Goal: Complete application form: Complete application form

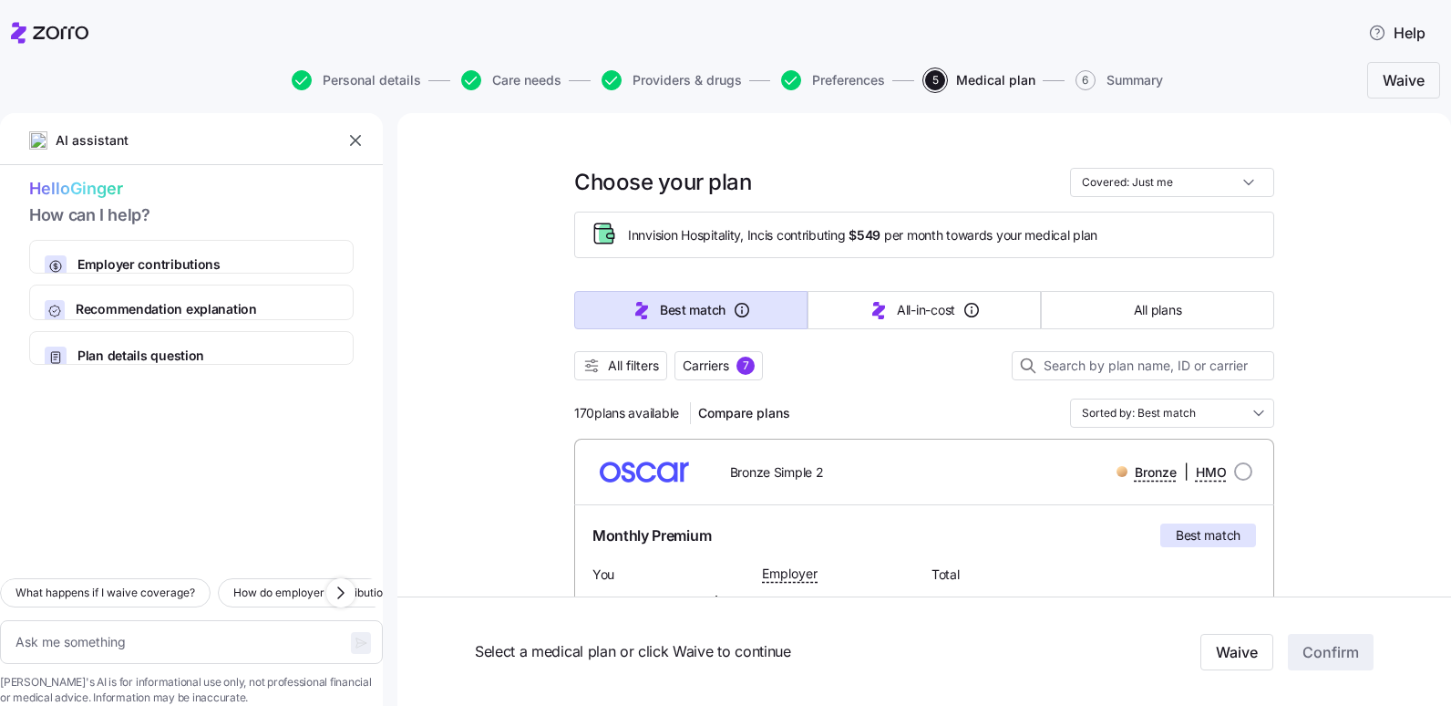
scroll to position [1367, 0]
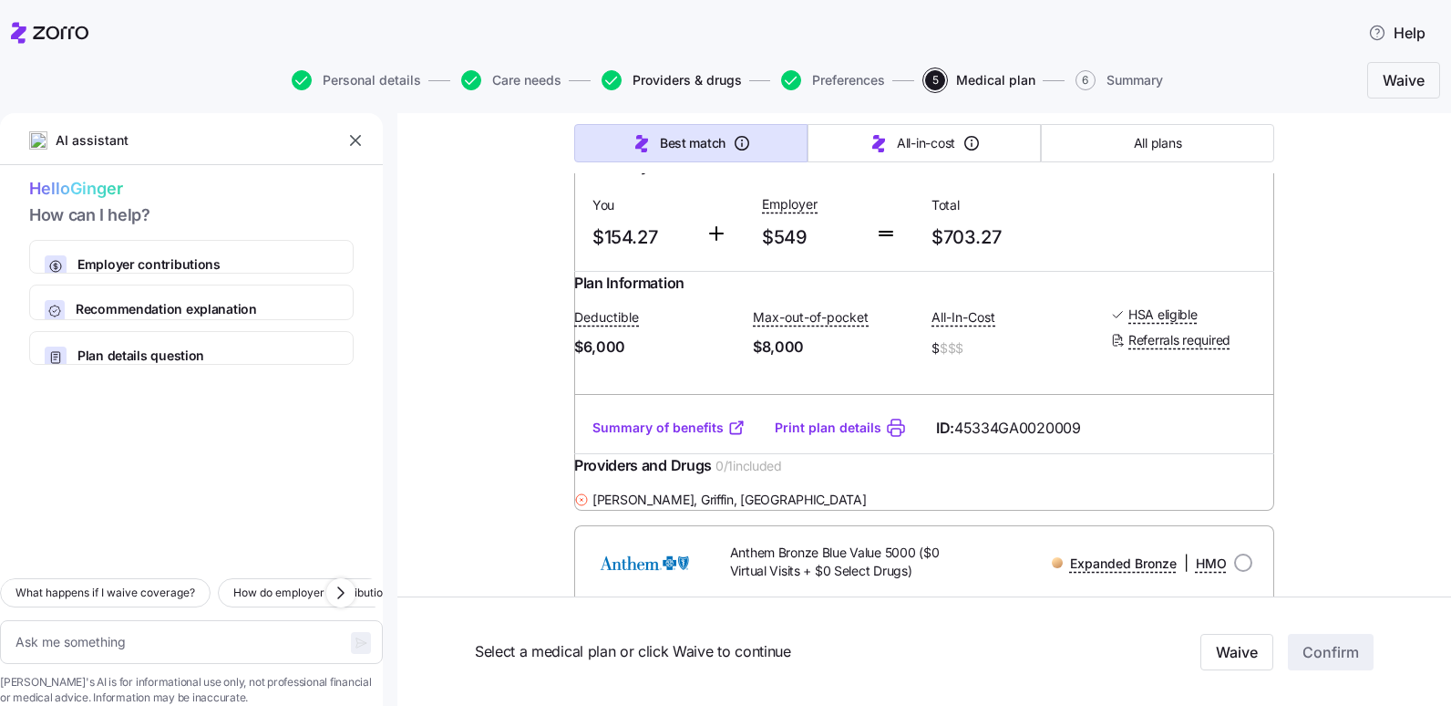
click at [725, 85] on span "Providers & drugs" at bounding box center [687, 80] width 109 height 13
type textarea "x"
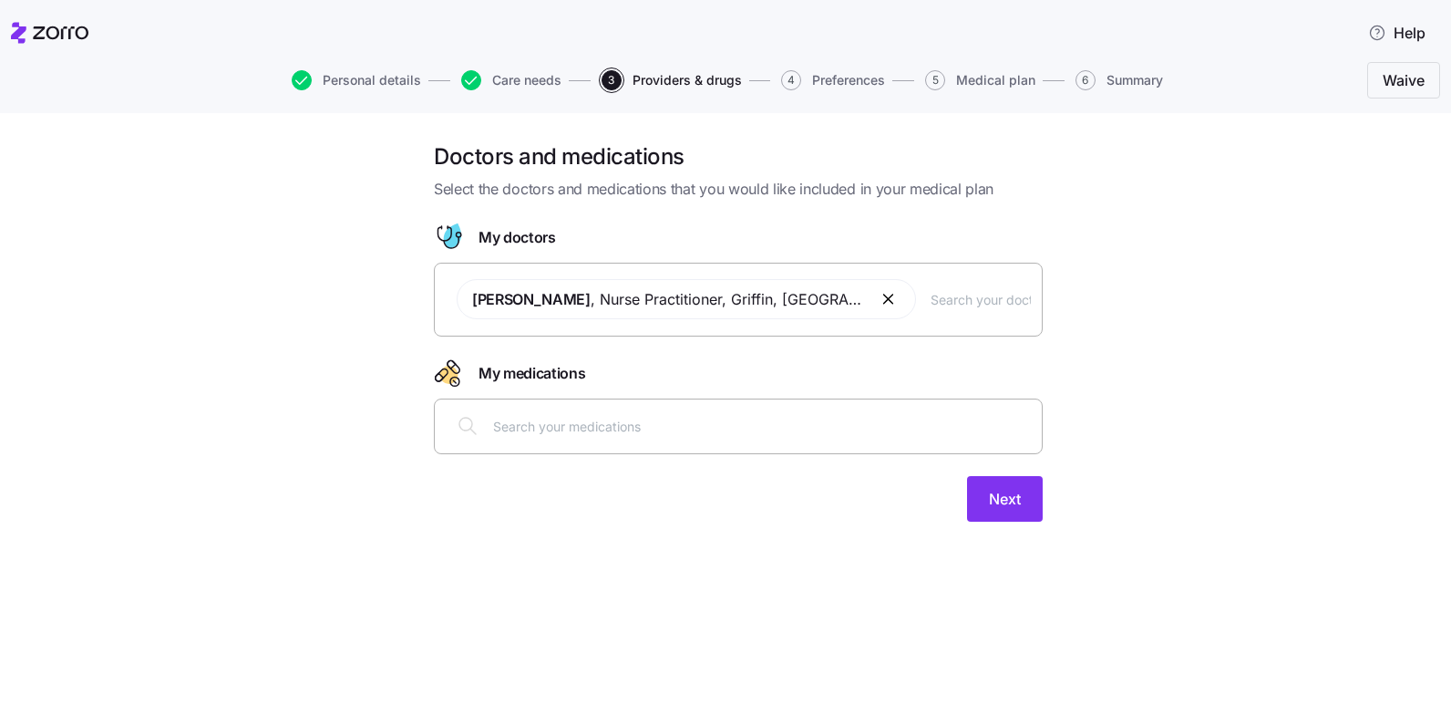
drag, startPoint x: 629, startPoint y: 430, endPoint x: 634, endPoint y: 438, distance: 9.9
click at [634, 438] on div at bounding box center [738, 426] width 585 height 44
type input "[MEDICAL_DATA]"
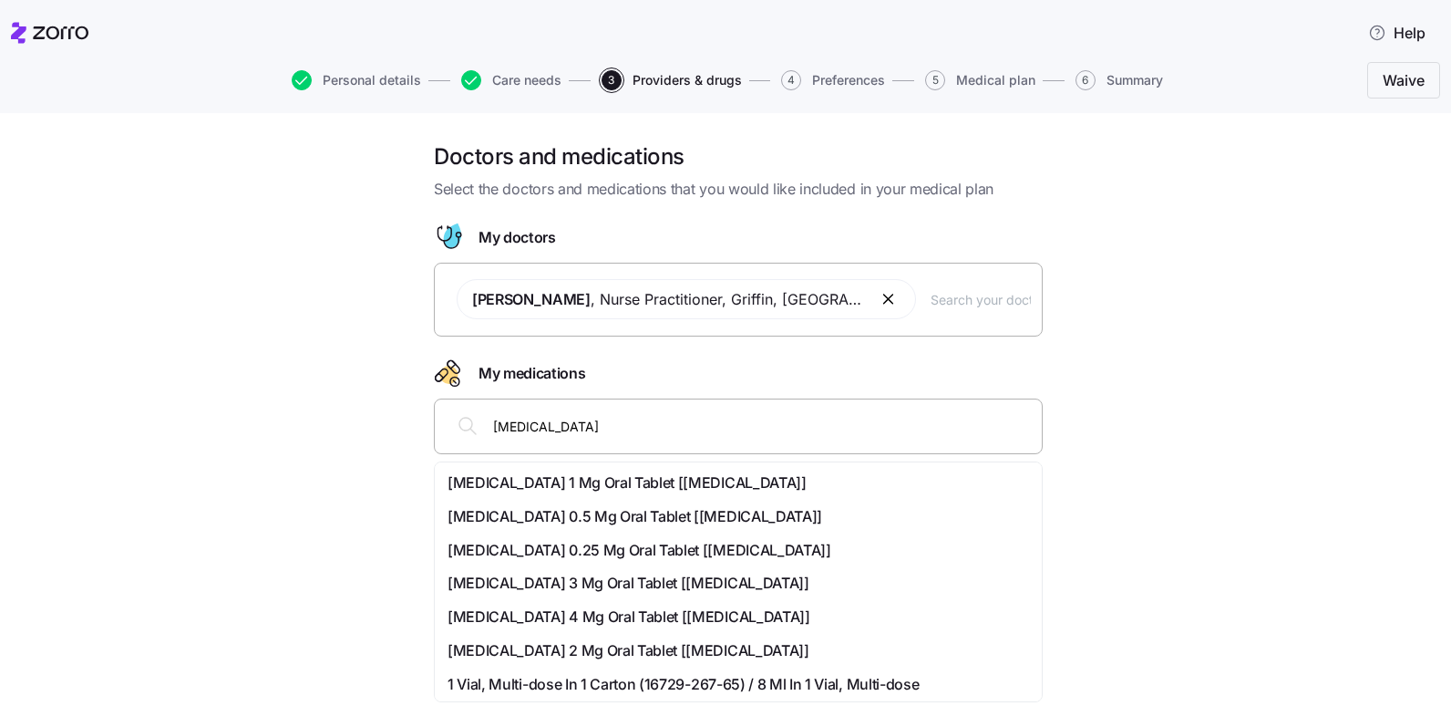
click at [644, 649] on span "[MEDICAL_DATA] 2 Mg Oral Tablet [[MEDICAL_DATA]]" at bounding box center [629, 650] width 362 height 23
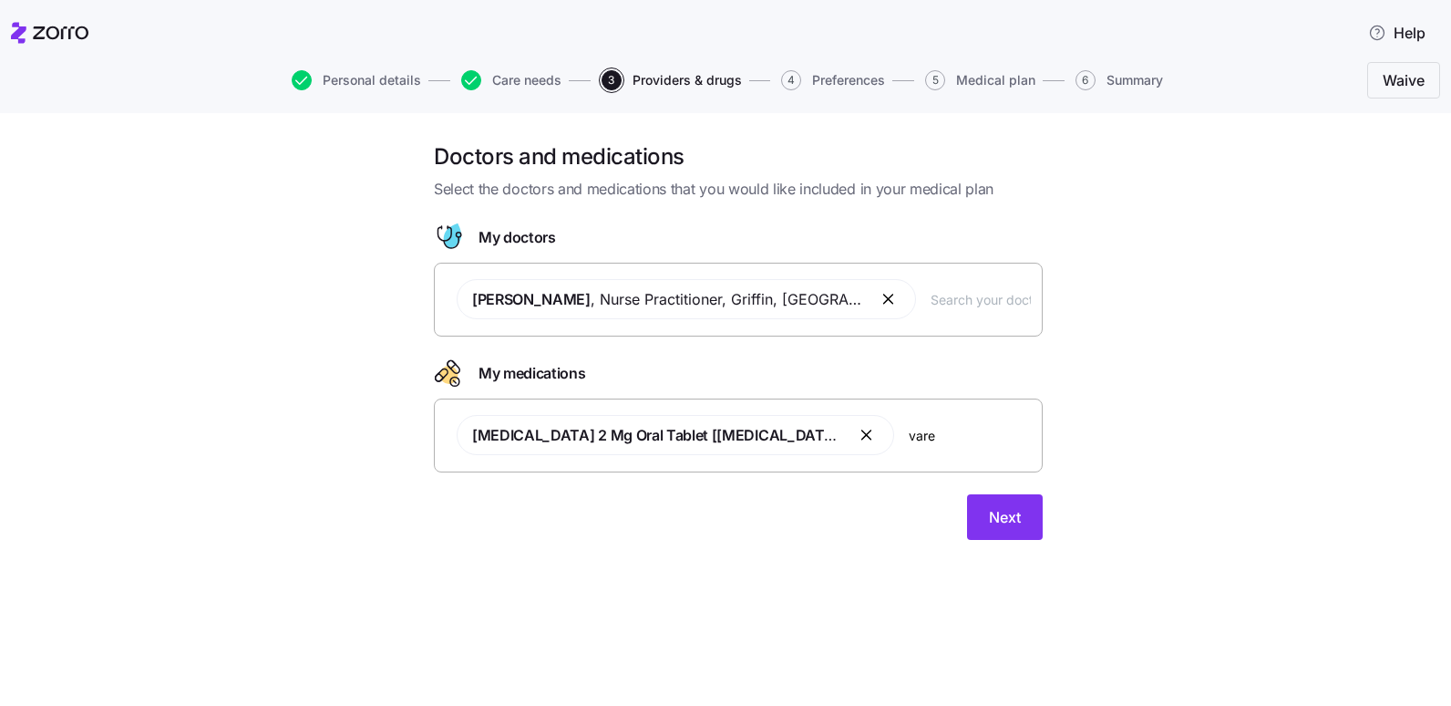
type input "varen"
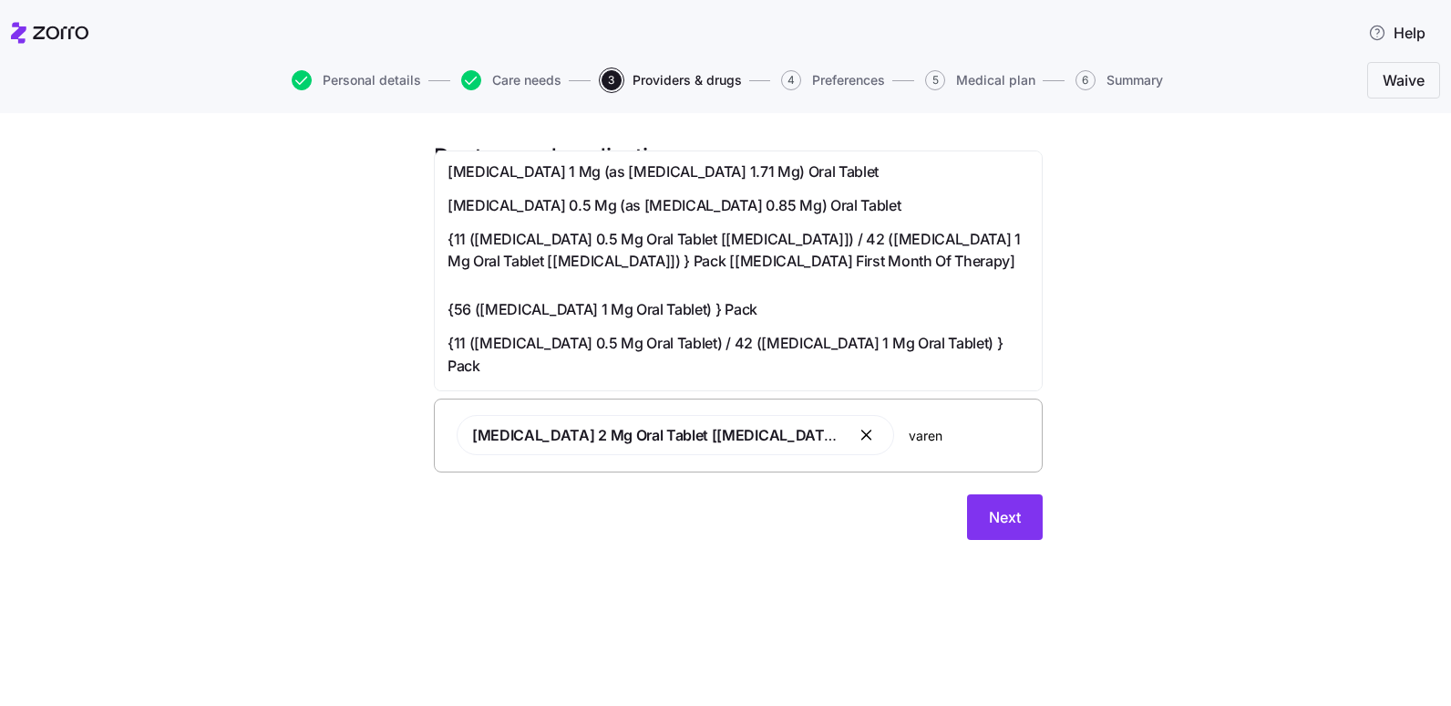
click at [677, 176] on span "[MEDICAL_DATA] 1 Mg (as [MEDICAL_DATA] 1.71 Mg) Oral Tablet" at bounding box center [663, 171] width 431 height 23
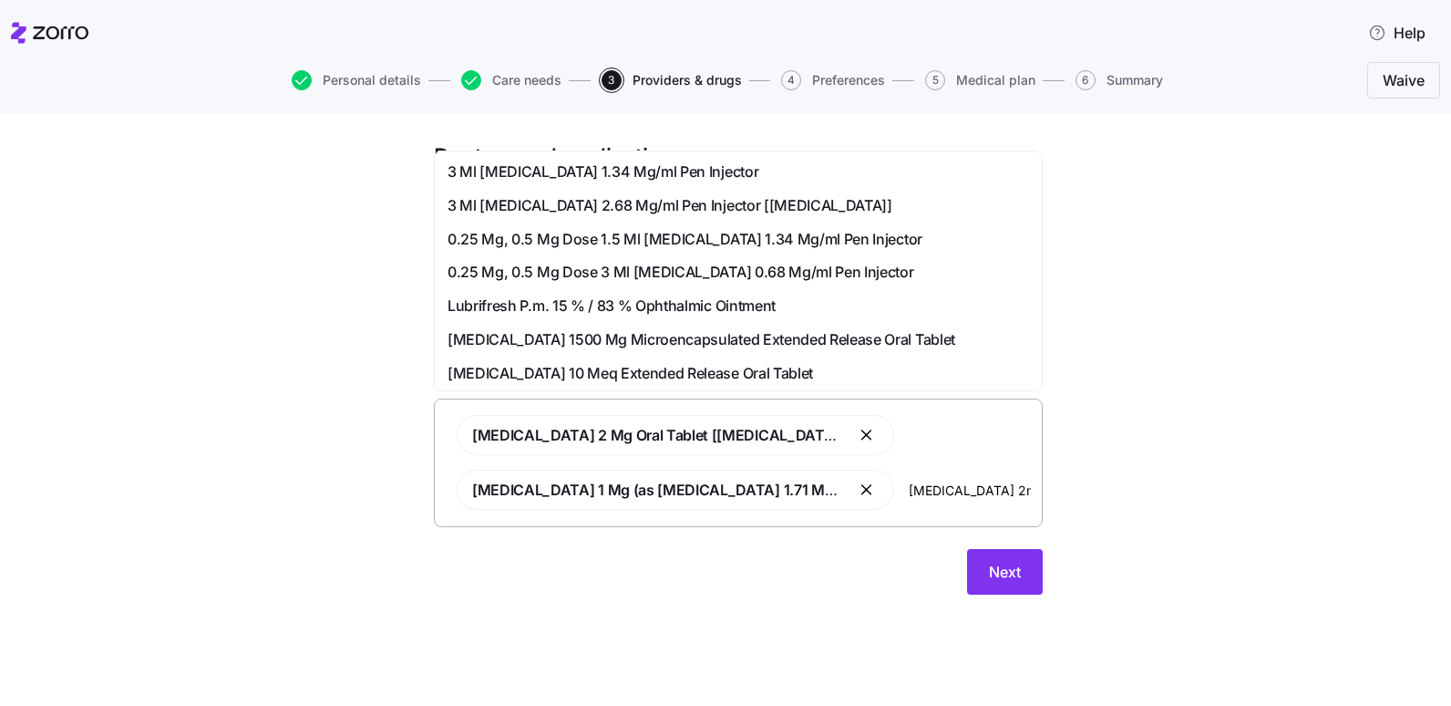
type input "[MEDICAL_DATA] 2mg"
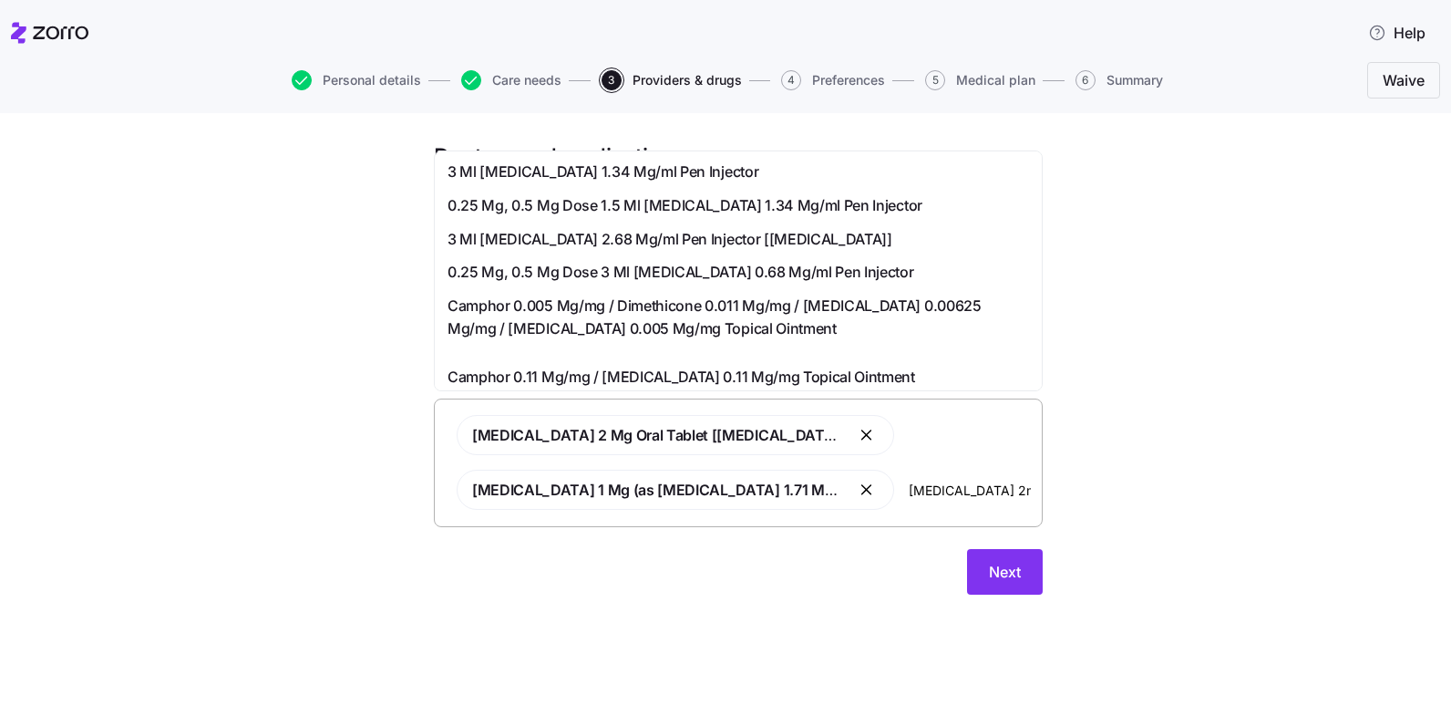
click at [624, 173] on span "3 Ml [MEDICAL_DATA] 1.34 Mg/ml Pen Injector" at bounding box center [603, 171] width 311 height 23
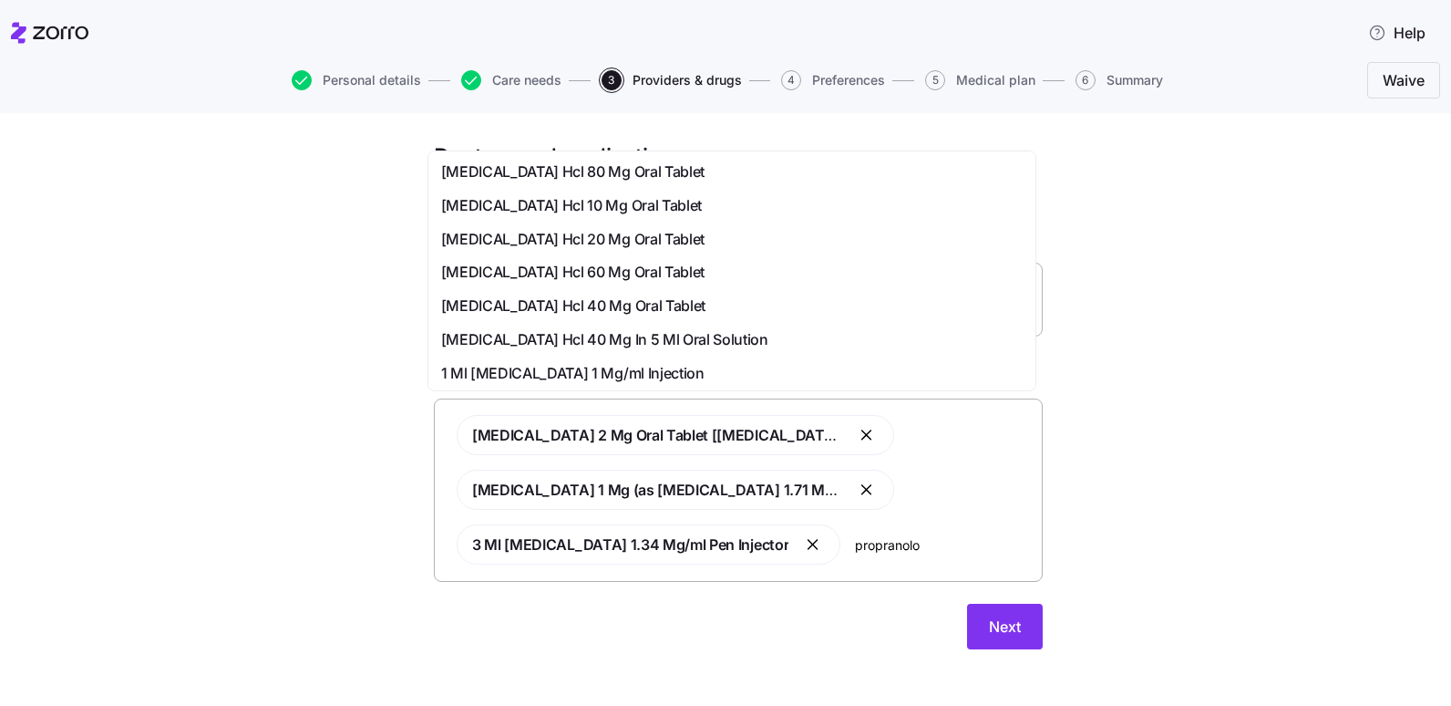
type input "[MEDICAL_DATA]"
click at [613, 197] on span "[MEDICAL_DATA] Hcl 10 Mg Oral Tablet" at bounding box center [571, 205] width 261 height 23
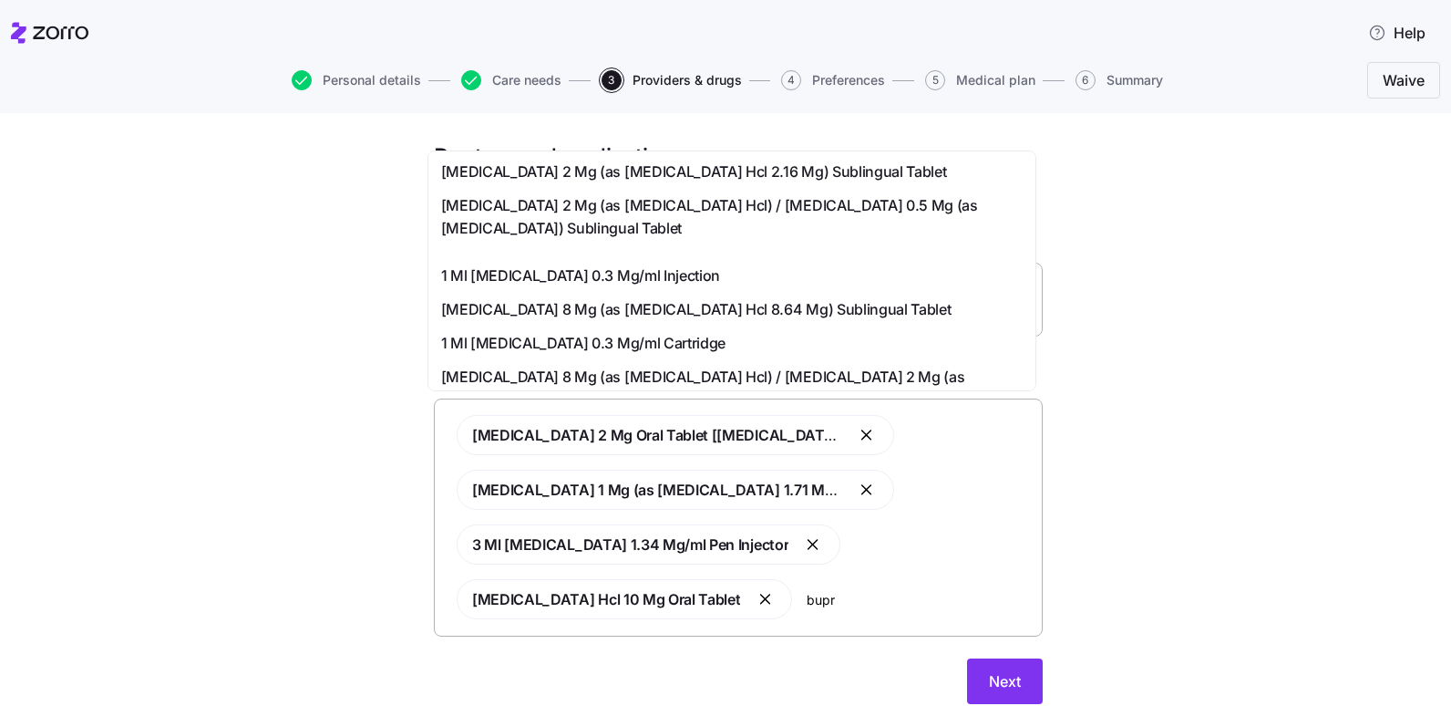
type input "bupro"
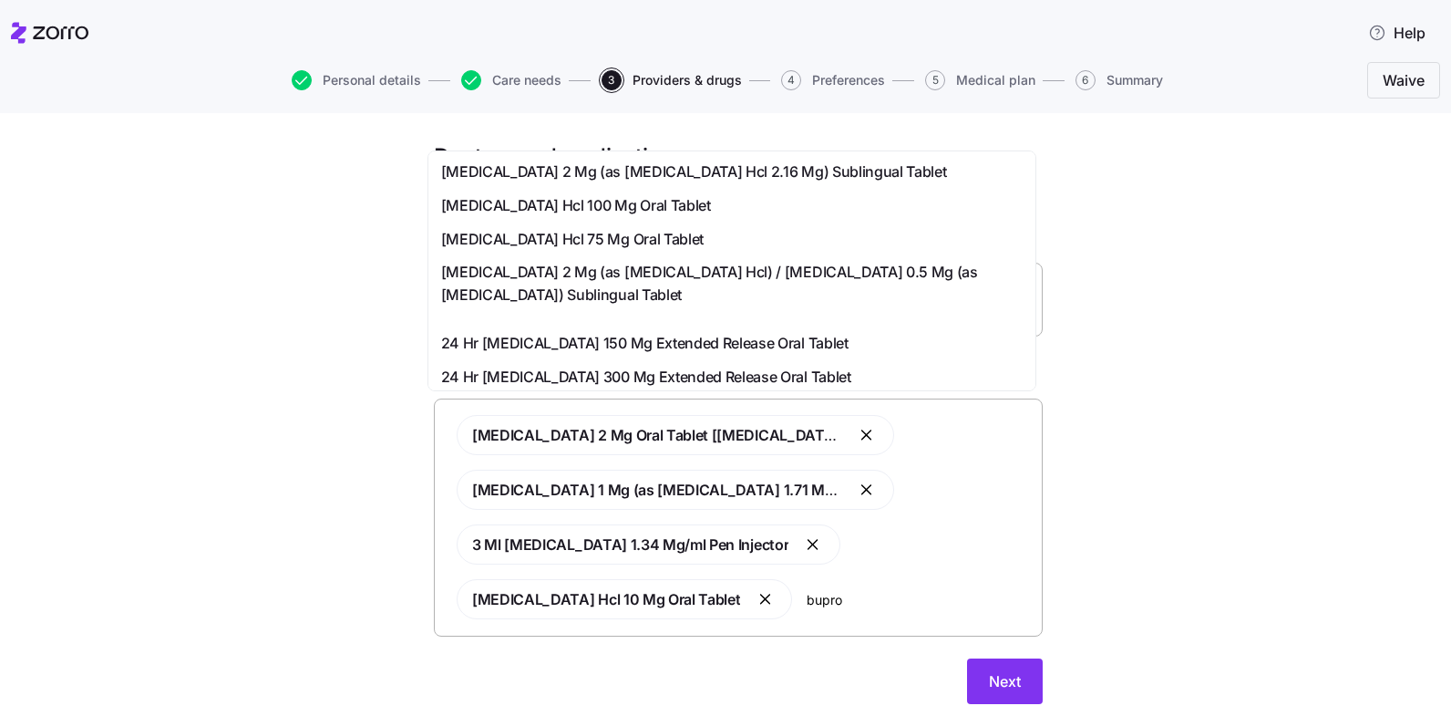
click at [818, 369] on span "24 Hr [MEDICAL_DATA] 300 Mg Extended Release Oral Tablet" at bounding box center [646, 377] width 410 height 23
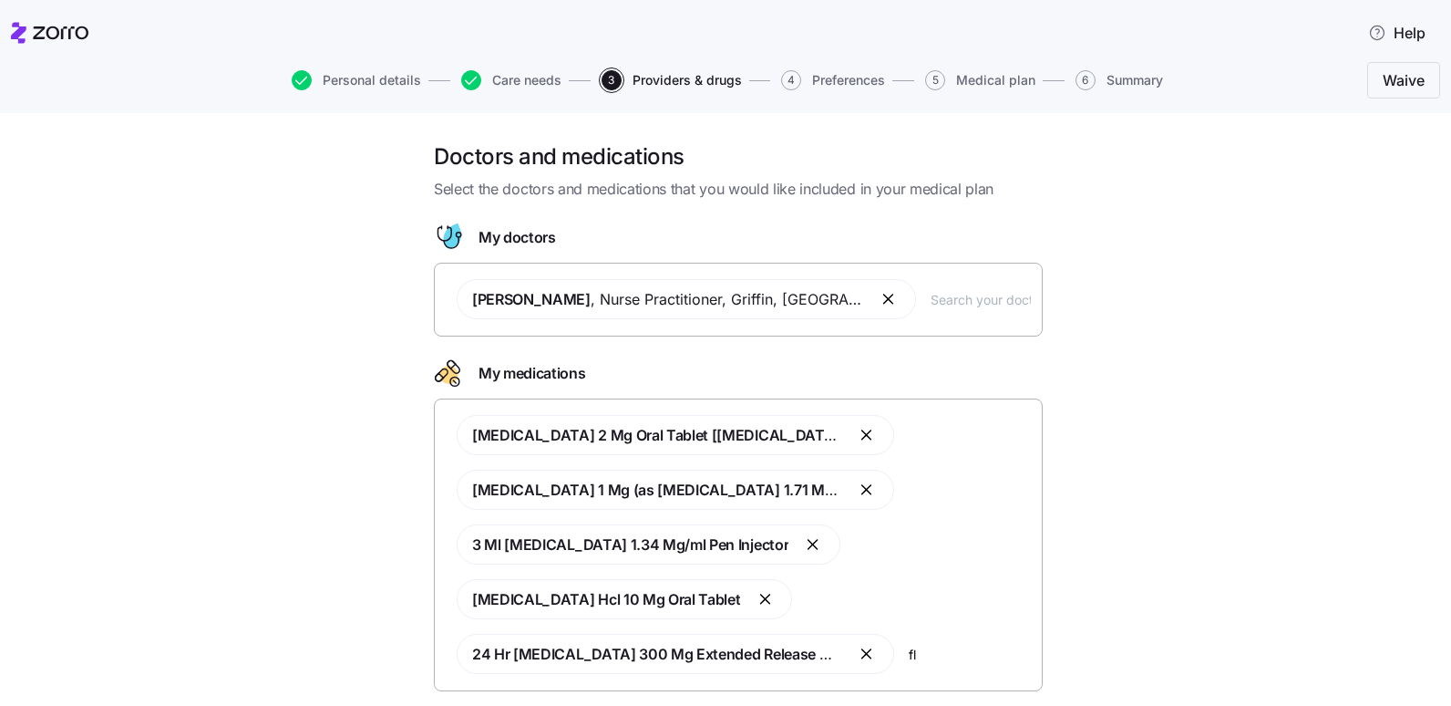
type input "[MEDICAL_DATA]"
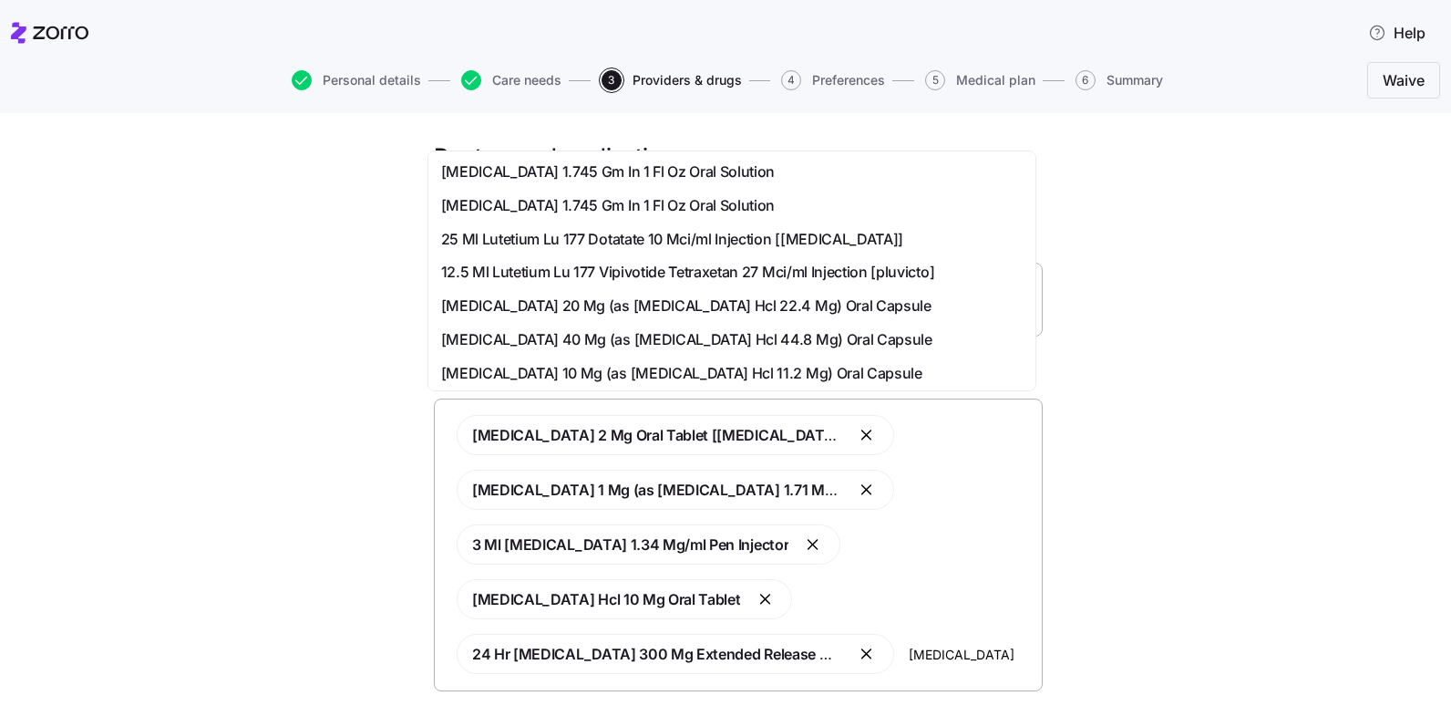
click at [665, 306] on span "[MEDICAL_DATA] 20 Mg (as [MEDICAL_DATA] Hcl 22.4 Mg) Oral Capsule" at bounding box center [686, 305] width 490 height 23
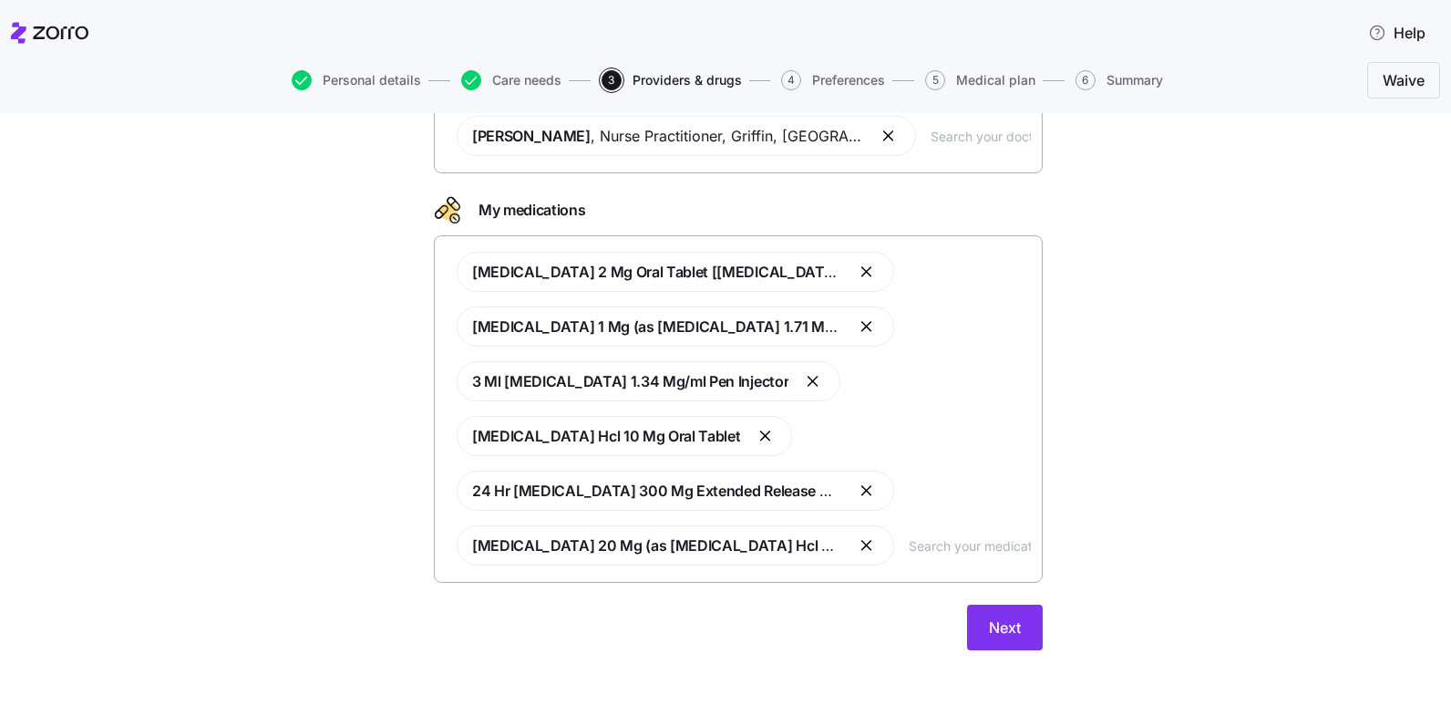
scroll to position [173, 0]
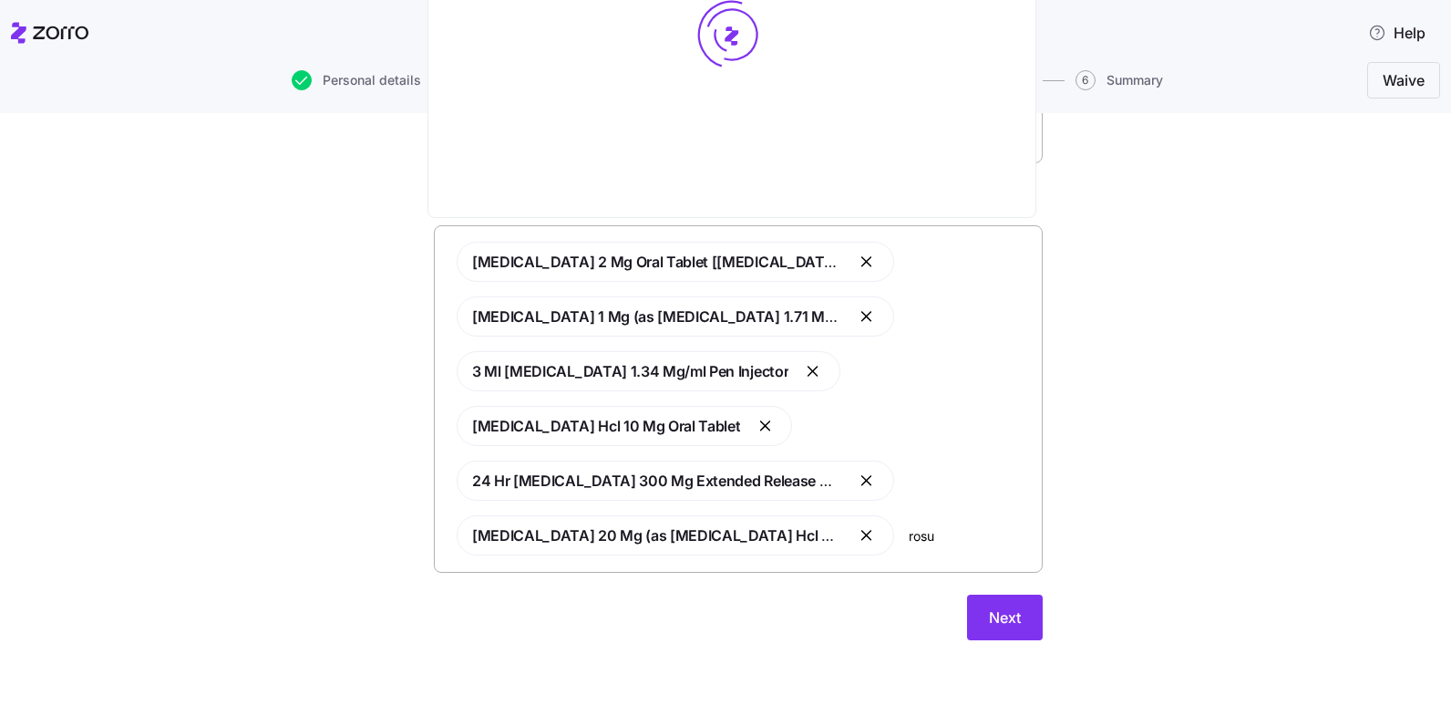
type input "rosuv"
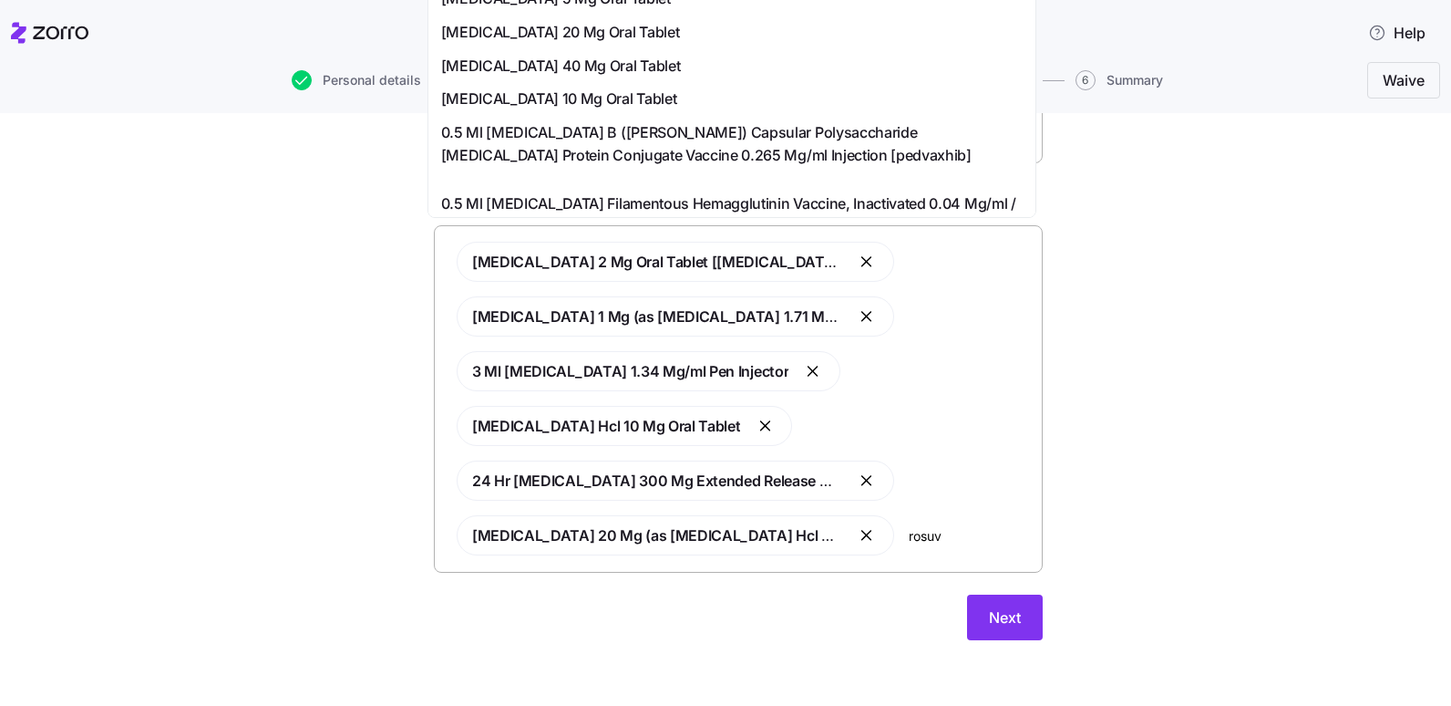
click at [737, 74] on div "[MEDICAL_DATA] 40 Mg Oral Tablet" at bounding box center [732, 66] width 582 height 23
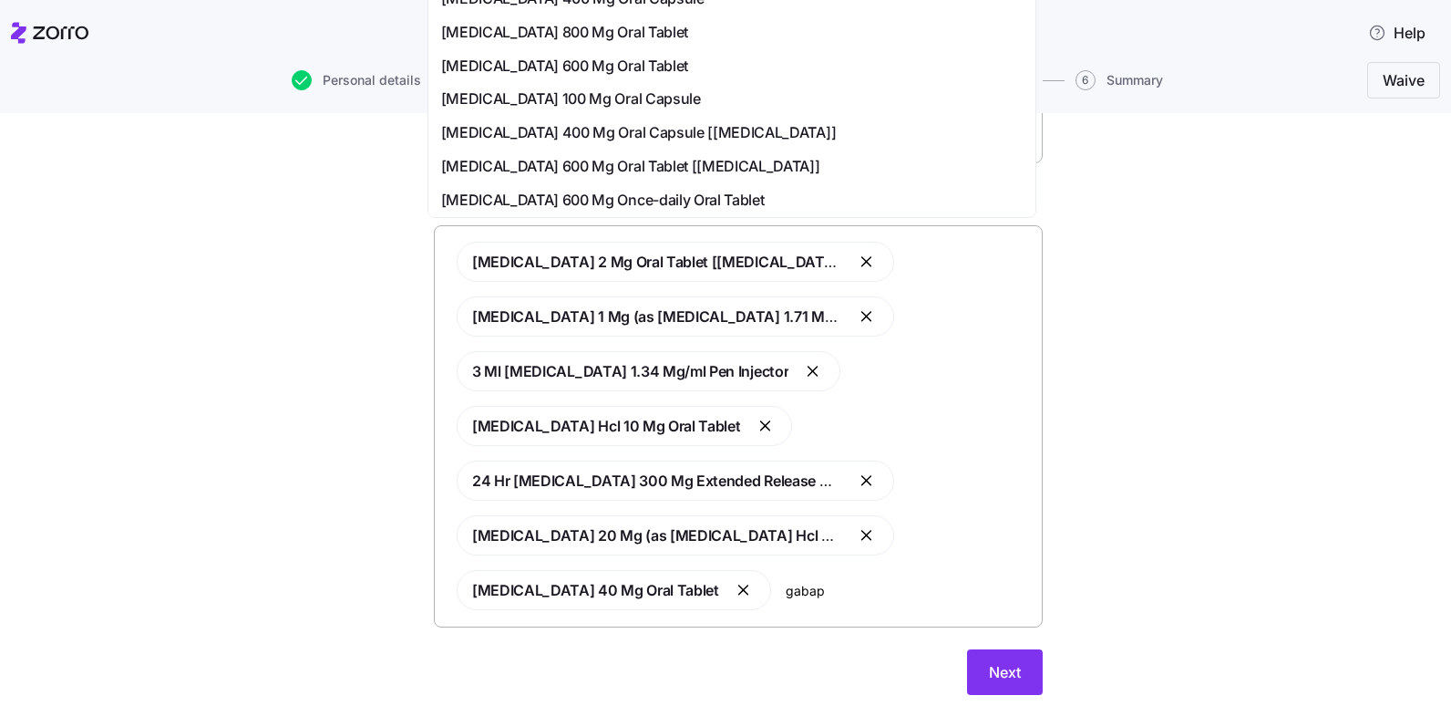
type input "gabapi"
click at [575, 63] on span "[MEDICAL_DATA] 100 Mg Oral Capsule" at bounding box center [571, 66] width 260 height 23
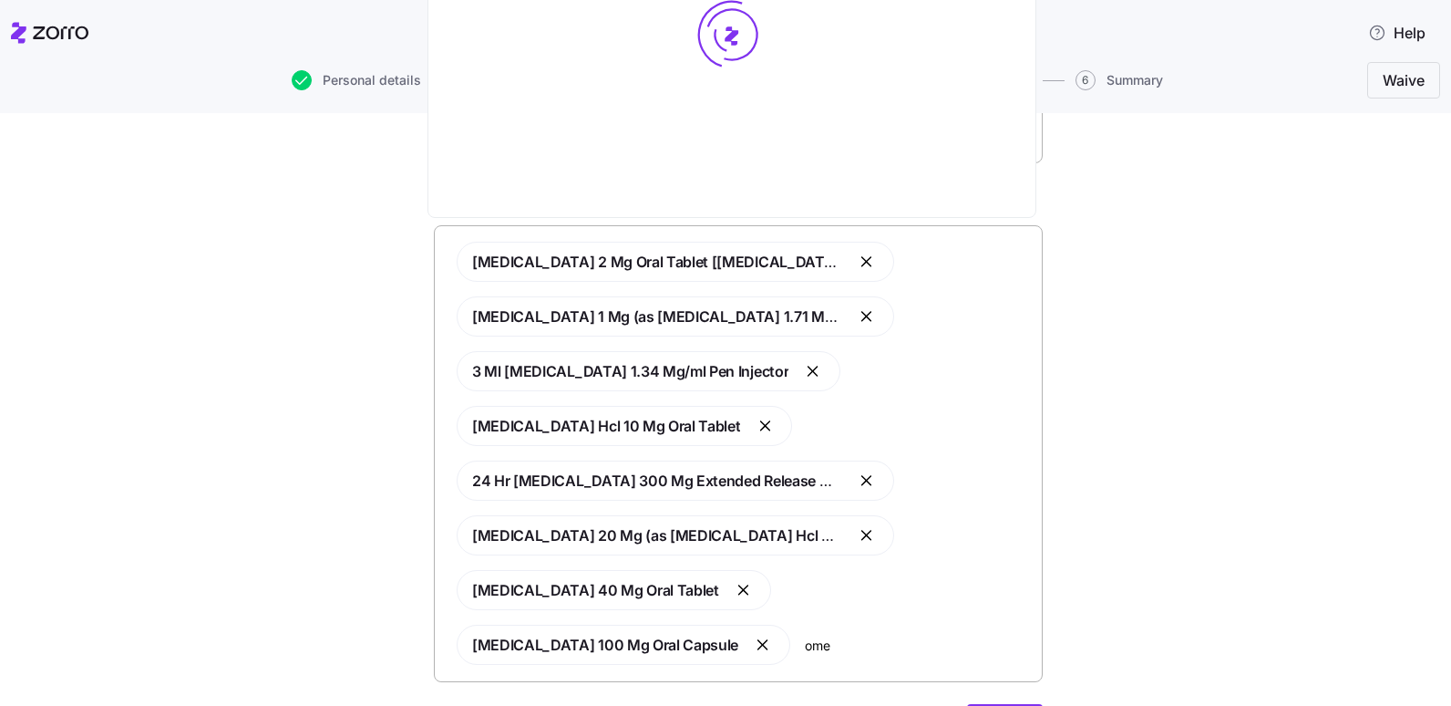
type input "omep"
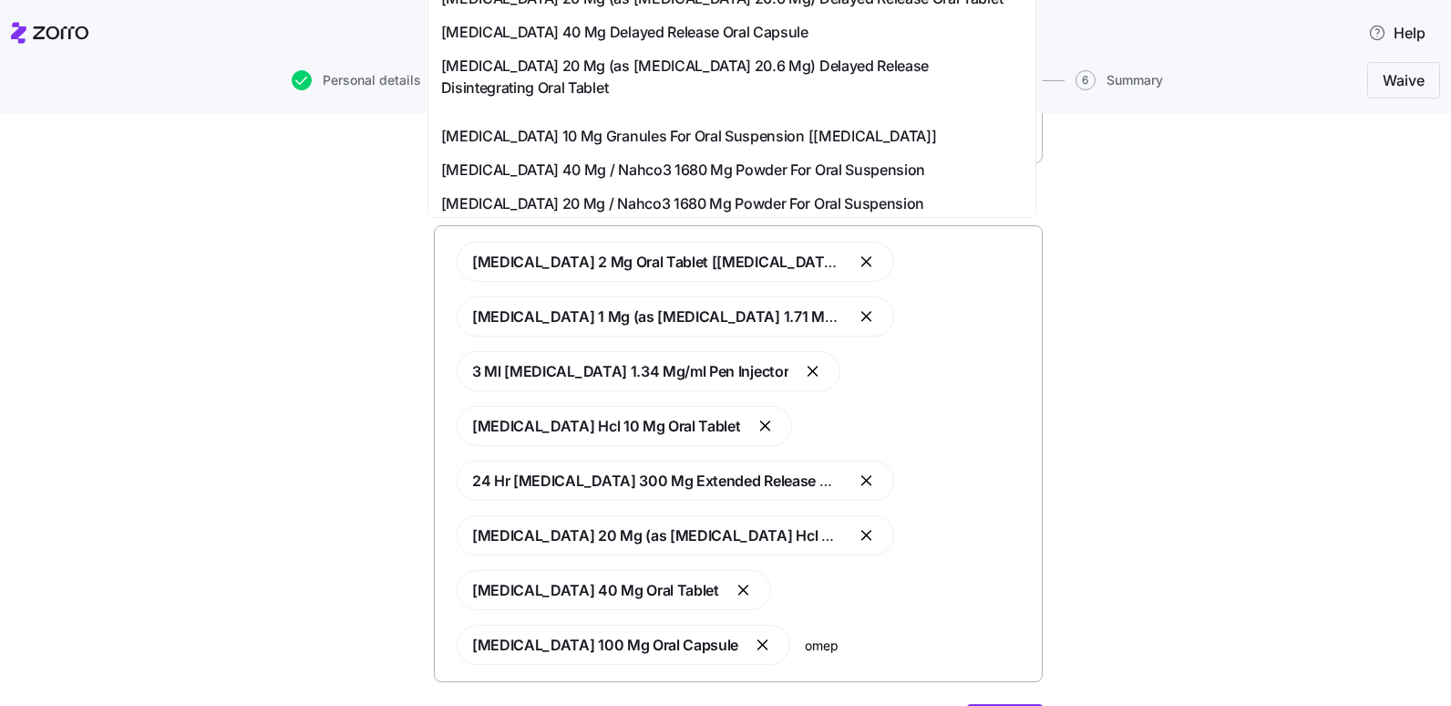
click at [687, 44] on span "[MEDICAL_DATA] 40 Mg Delayed Release Oral Capsule" at bounding box center [624, 32] width 367 height 23
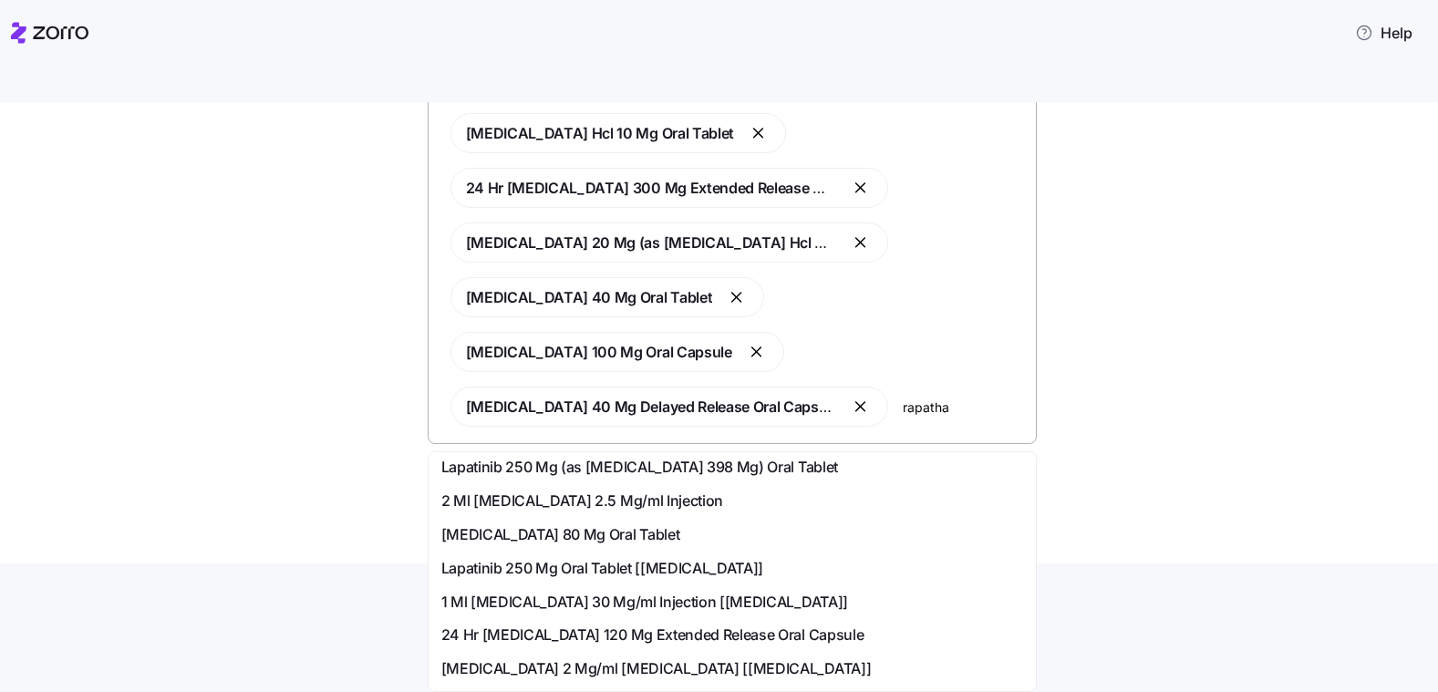
scroll to position [365, 0]
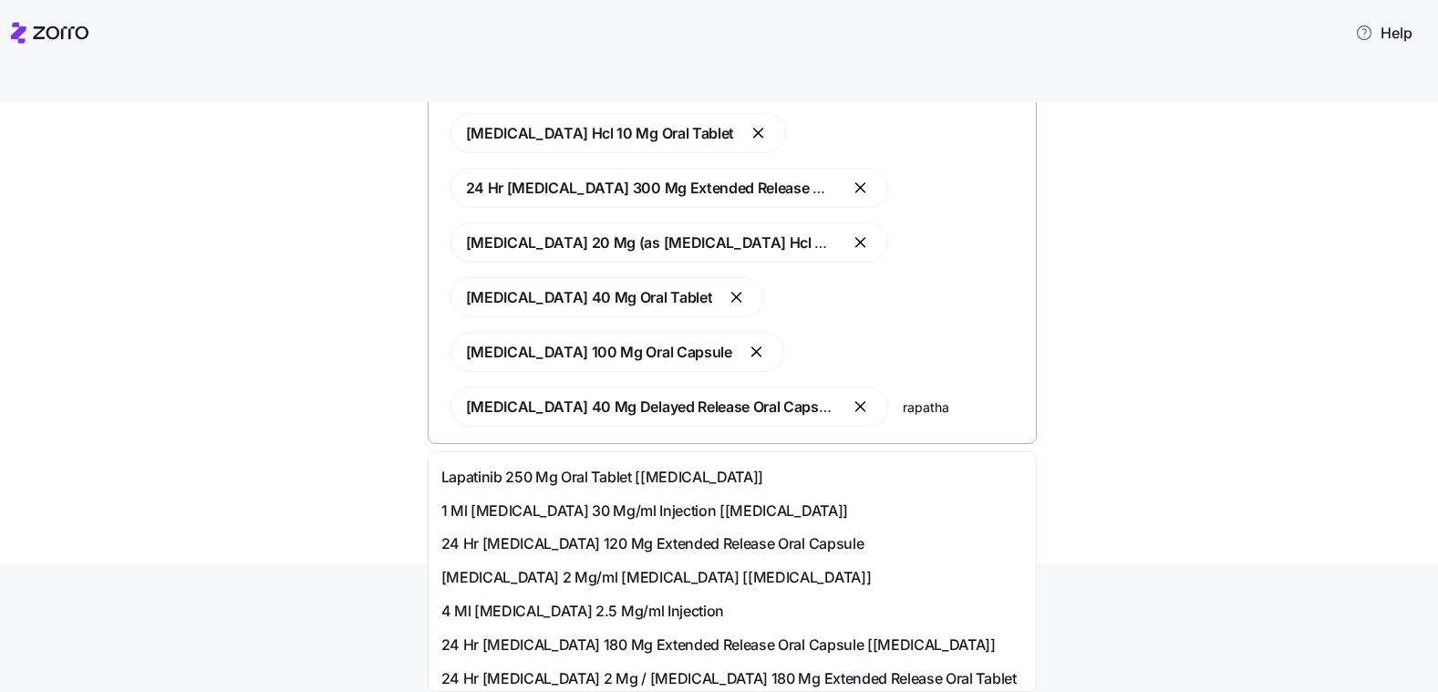
type input "rapatha"
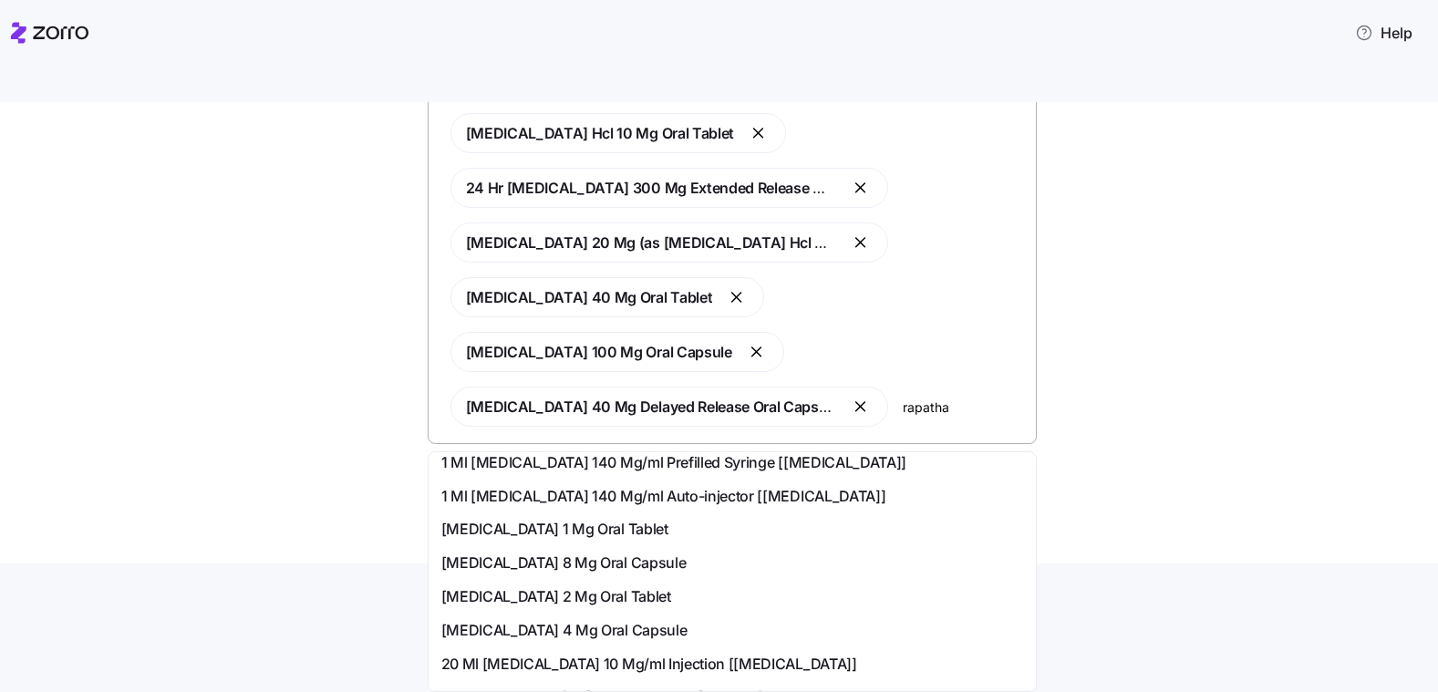
scroll to position [0, 0]
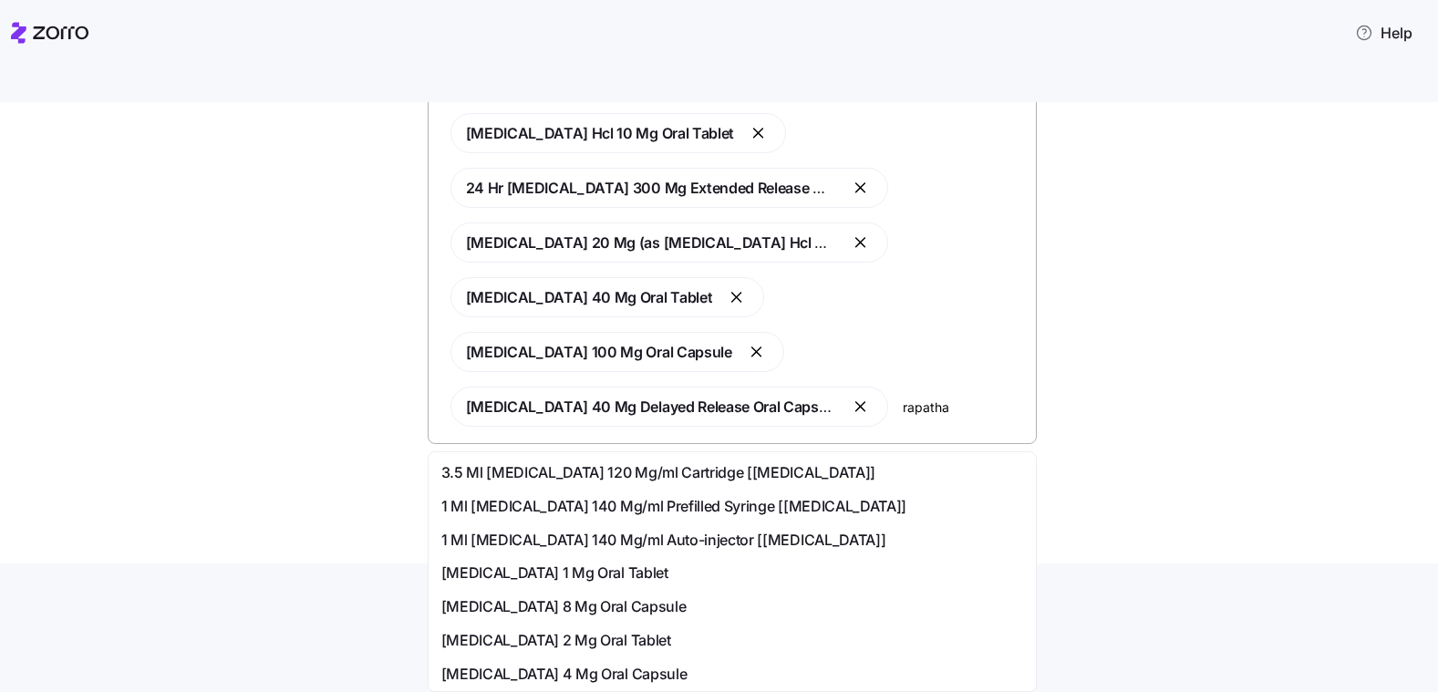
click at [769, 533] on span "1 Ml [MEDICAL_DATA] 140 Mg/ml Auto-injector [[MEDICAL_DATA]]" at bounding box center [663, 540] width 445 height 23
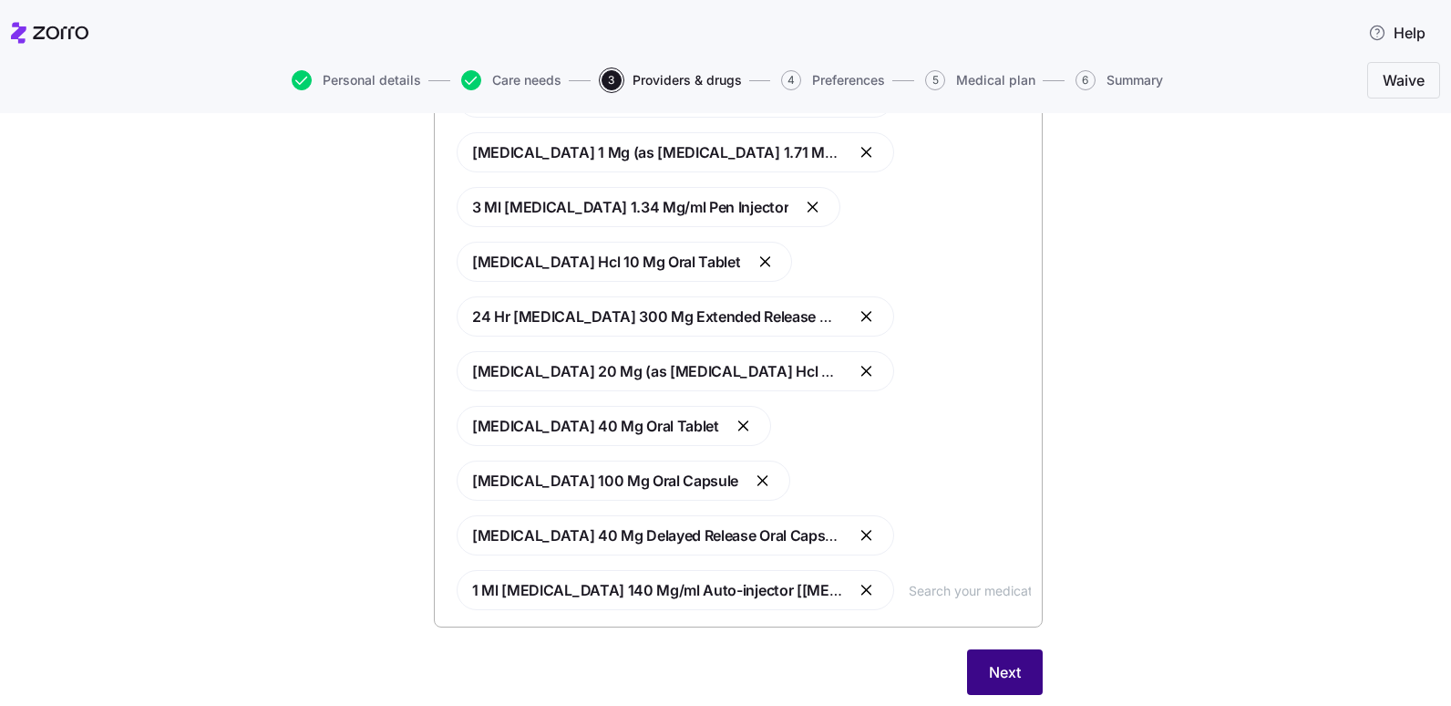
click at [989, 679] on span "Next" at bounding box center [1005, 672] width 32 height 22
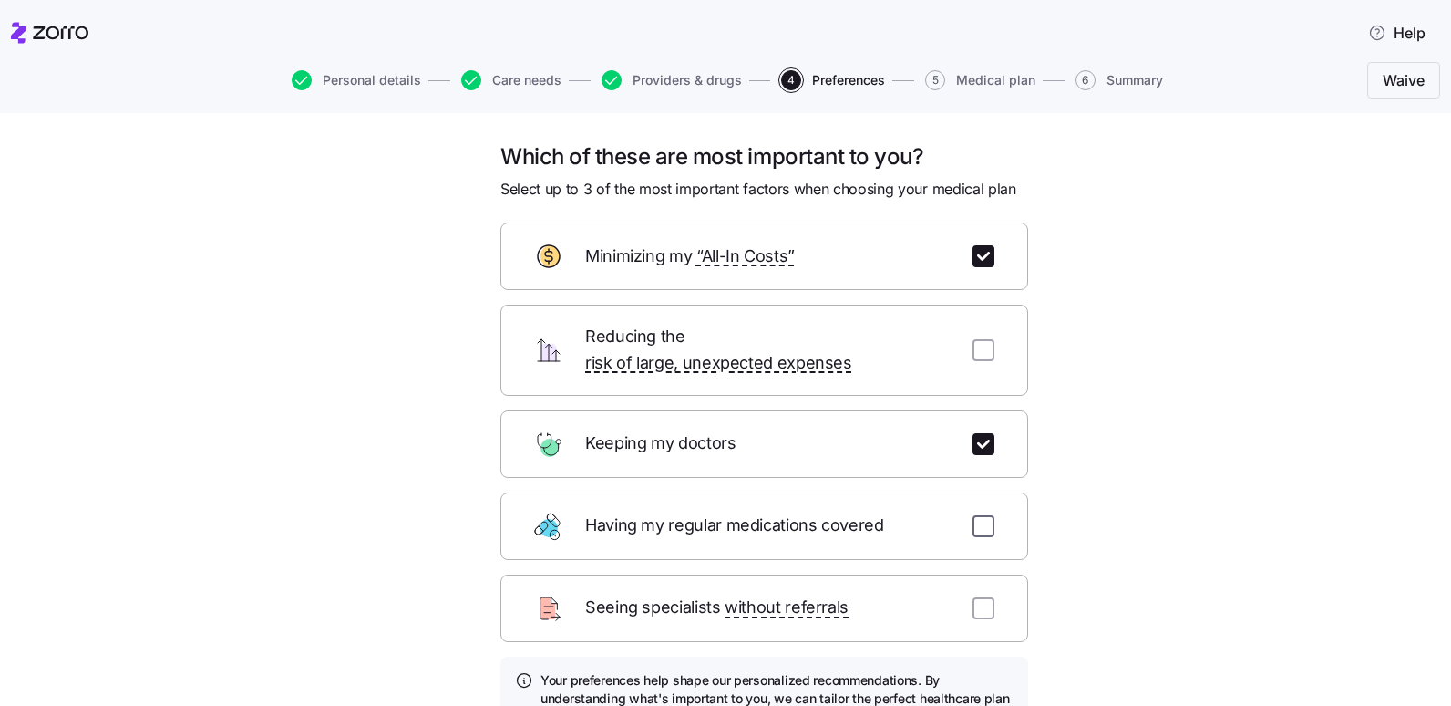
click at [984, 515] on input "checkbox" at bounding box center [984, 526] width 22 height 22
checkbox input "true"
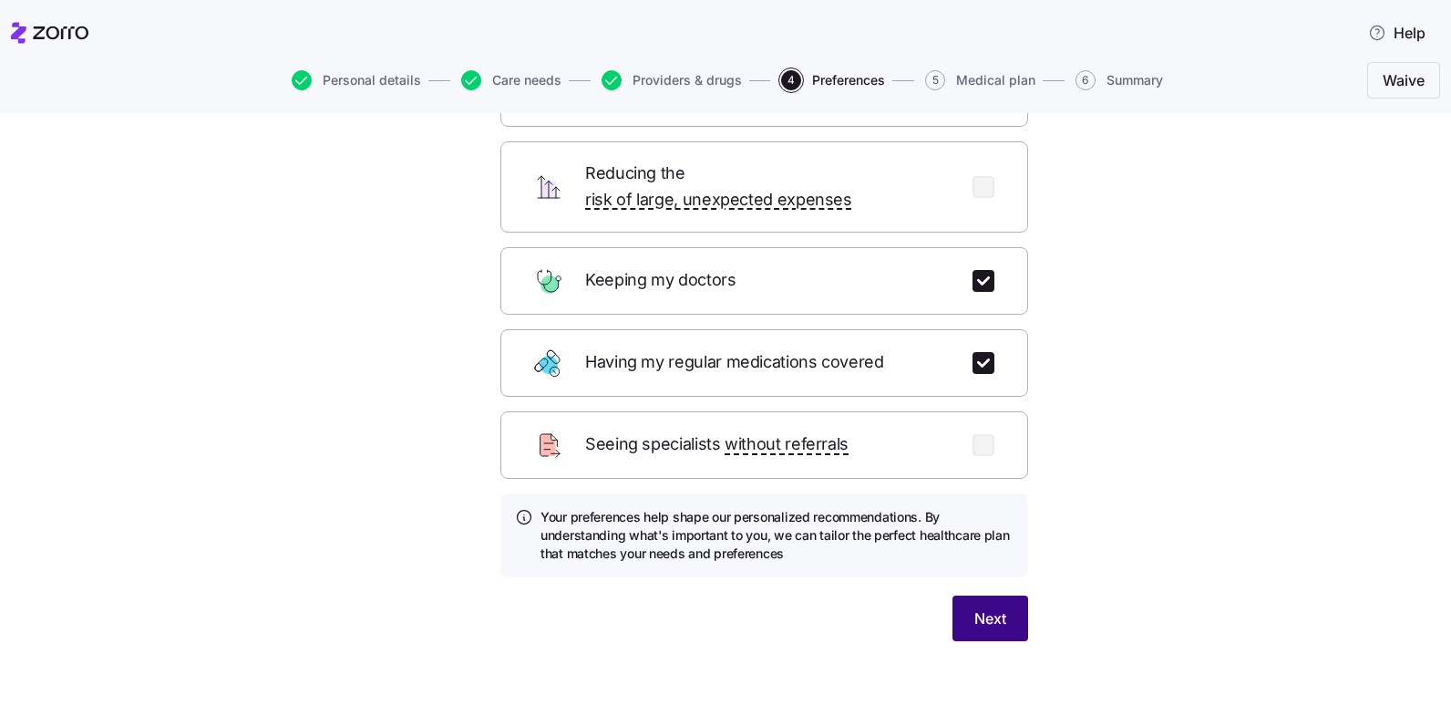
click at [986, 607] on span "Next" at bounding box center [990, 618] width 32 height 22
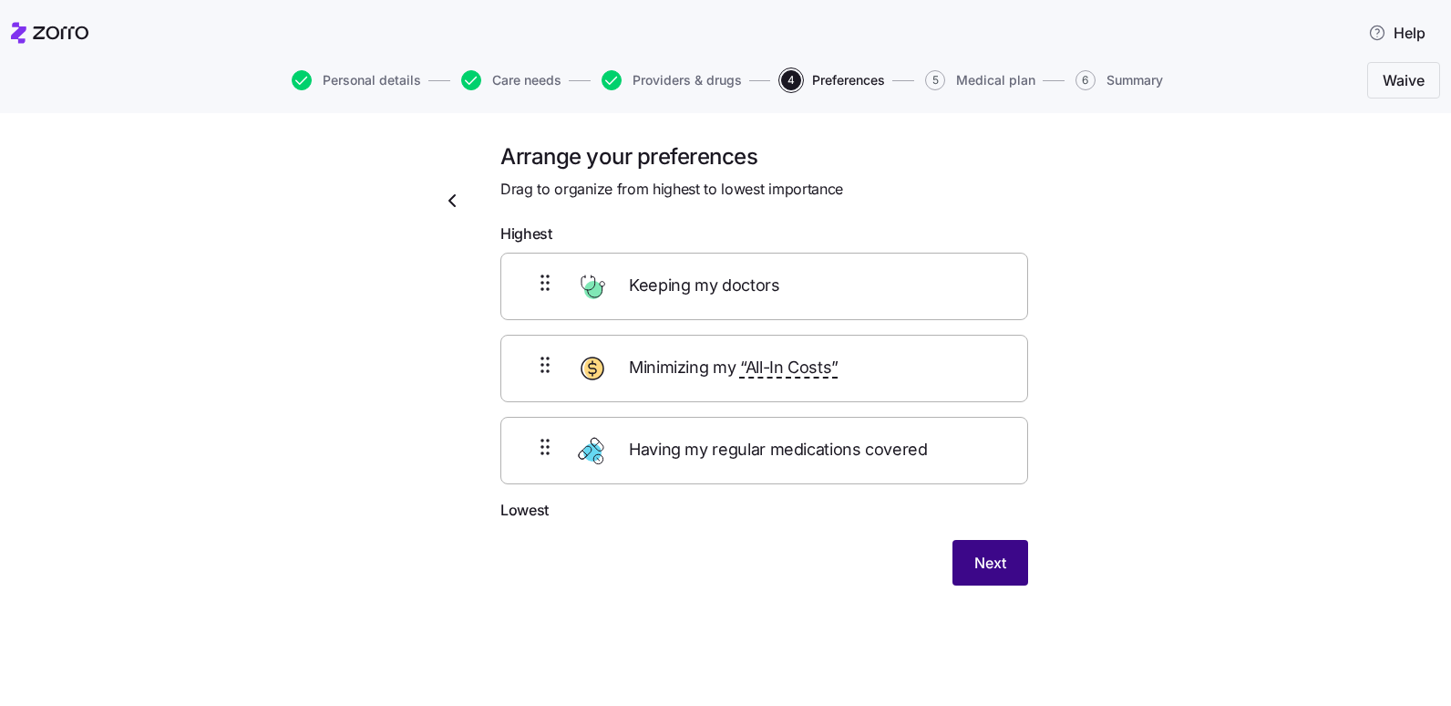
click at [1005, 561] on span "Next" at bounding box center [990, 562] width 32 height 22
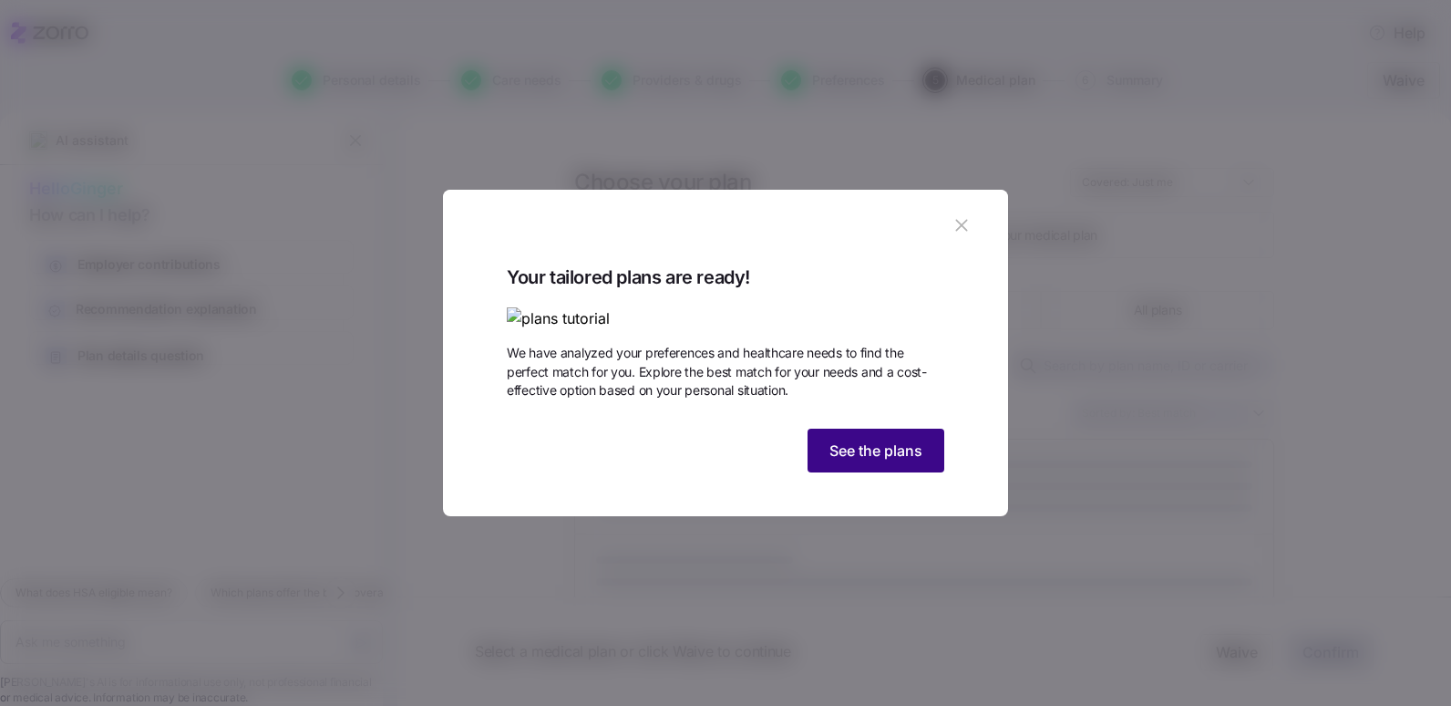
click at [930, 472] on button "See the plans" at bounding box center [876, 450] width 137 height 44
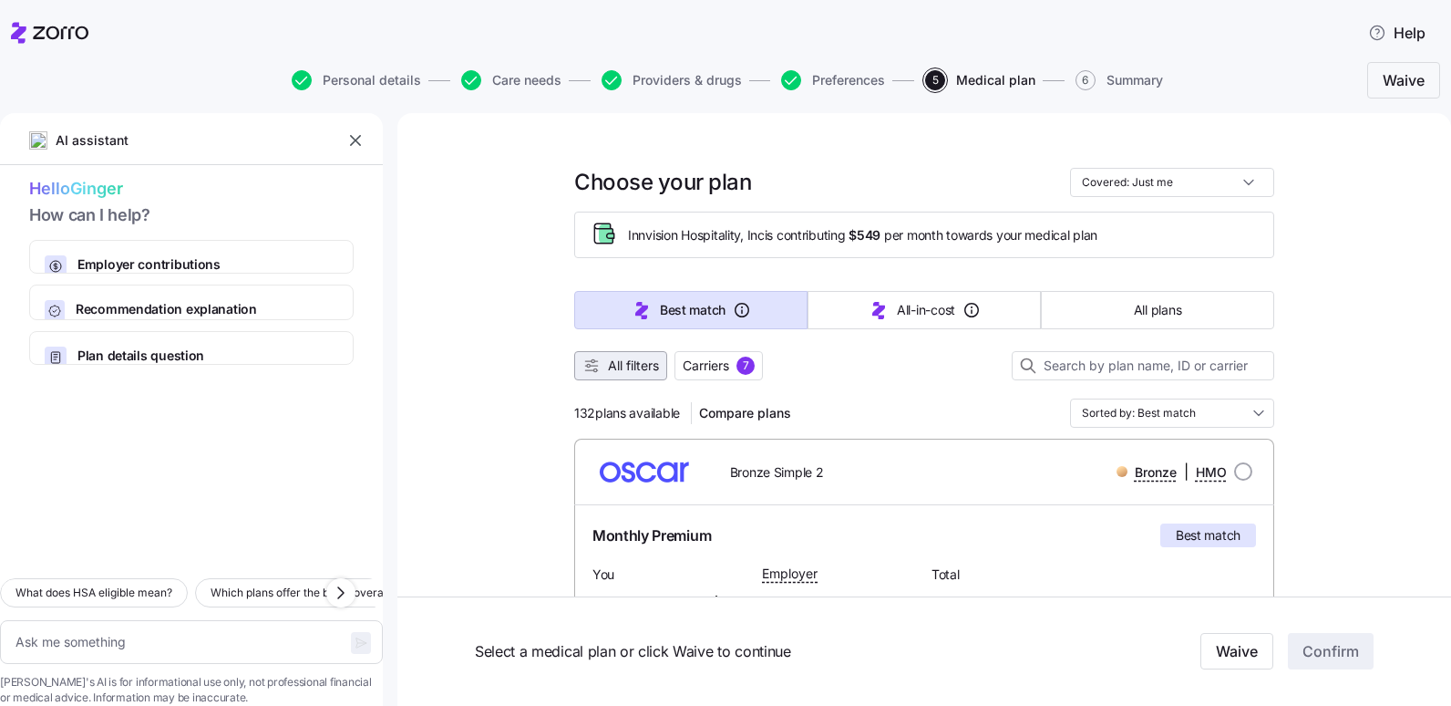
click at [641, 368] on span "All filters" at bounding box center [633, 365] width 51 height 18
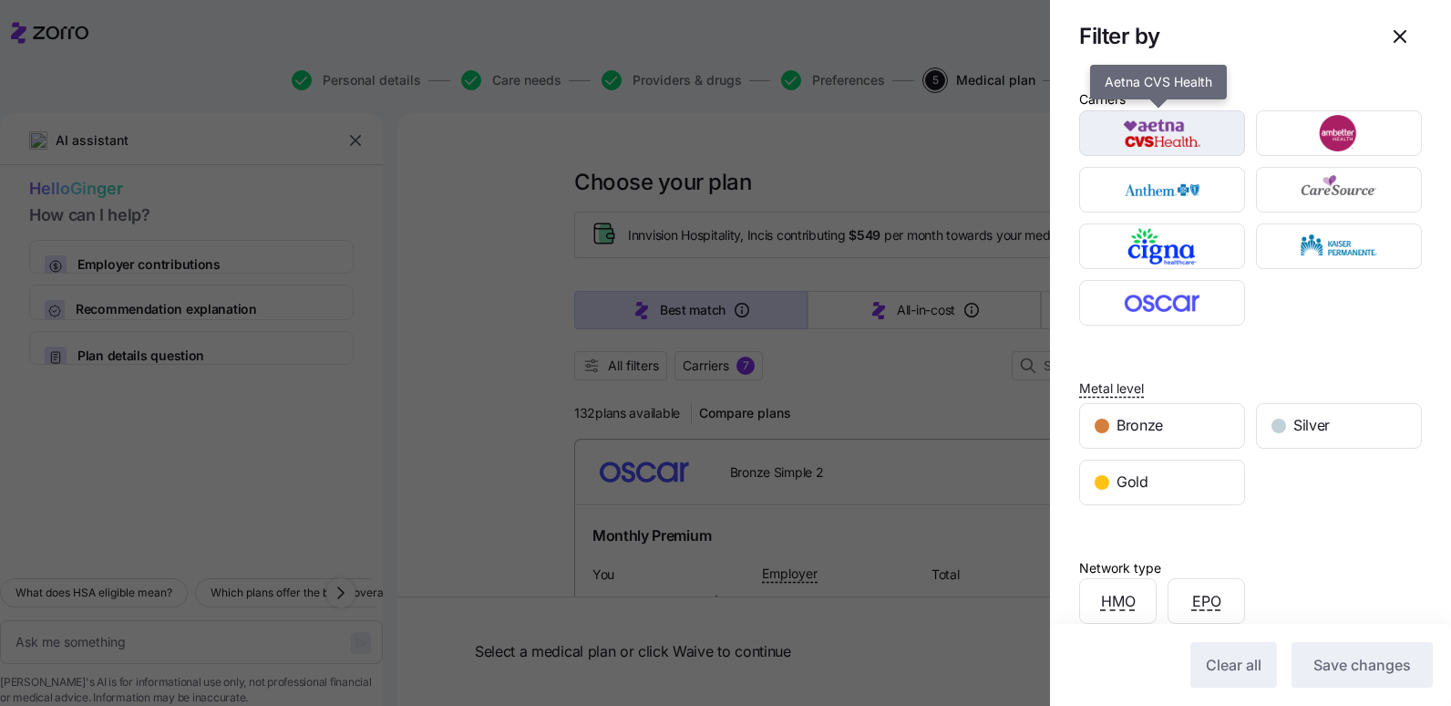
click at [1107, 149] on img "button" at bounding box center [1163, 133] width 134 height 36
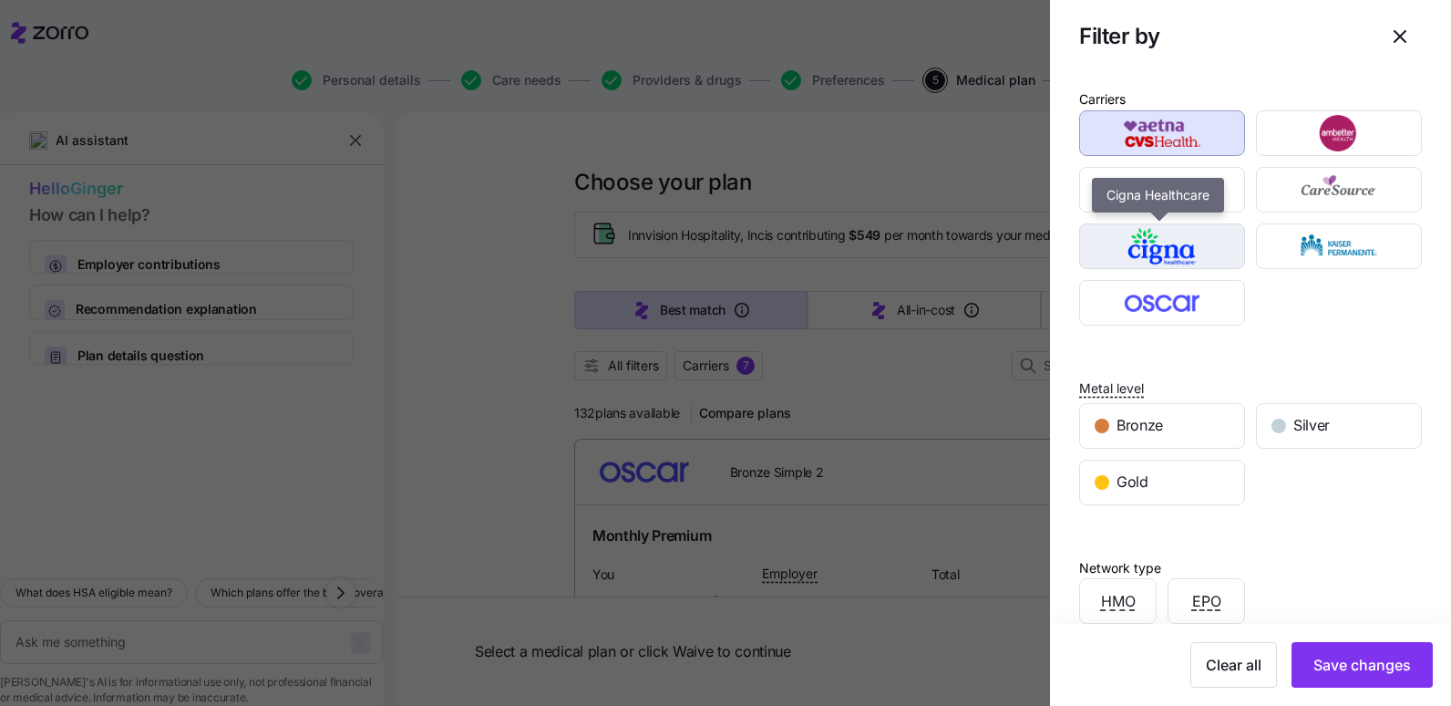
click at [1115, 253] on img "button" at bounding box center [1163, 246] width 134 height 36
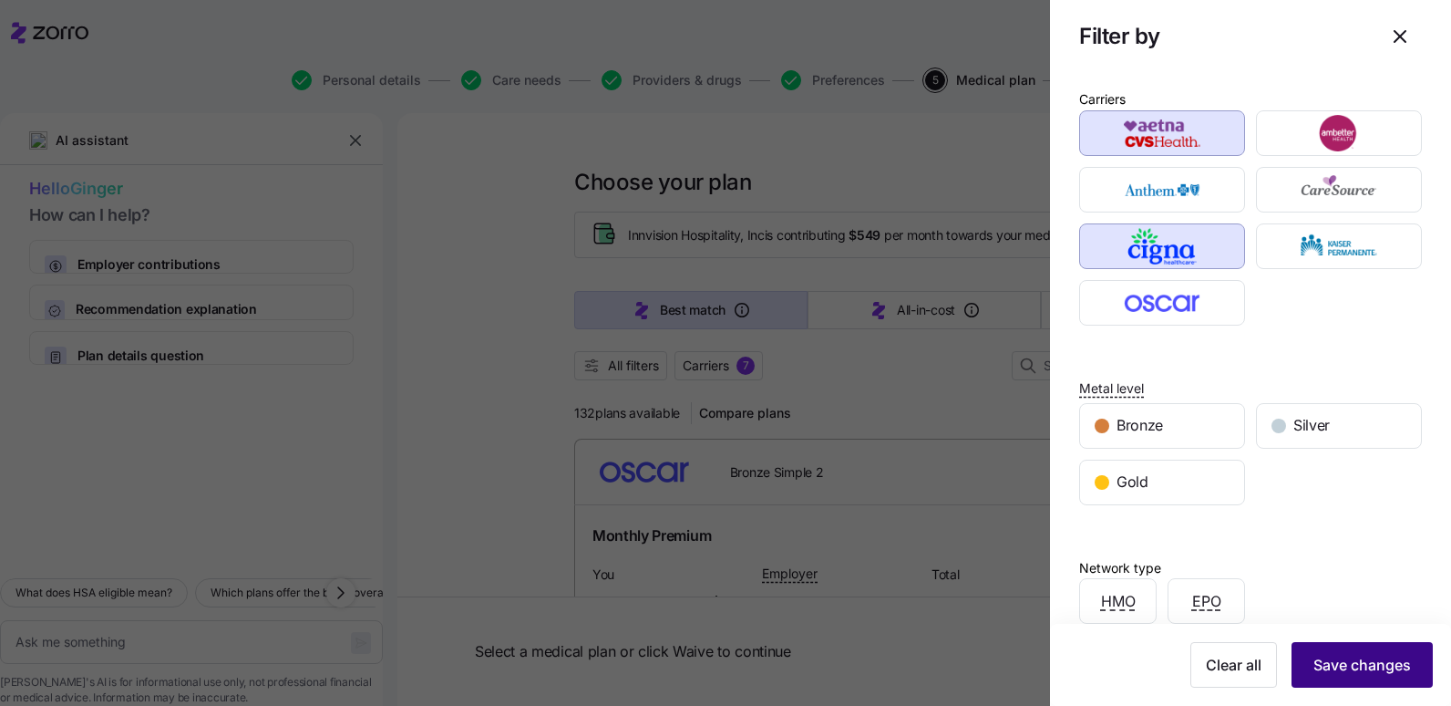
click at [1334, 655] on span "Save changes" at bounding box center [1363, 665] width 98 height 22
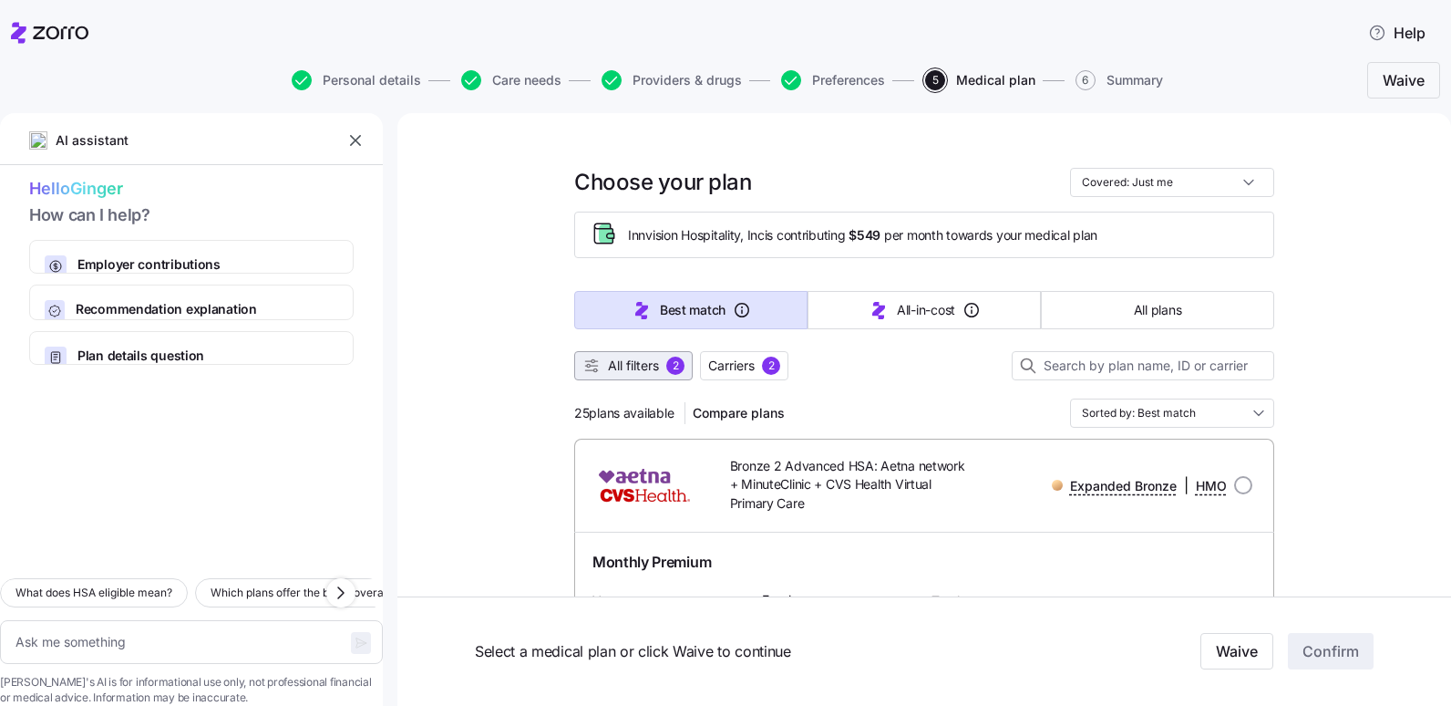
click at [611, 362] on span "All filters" at bounding box center [633, 365] width 51 height 18
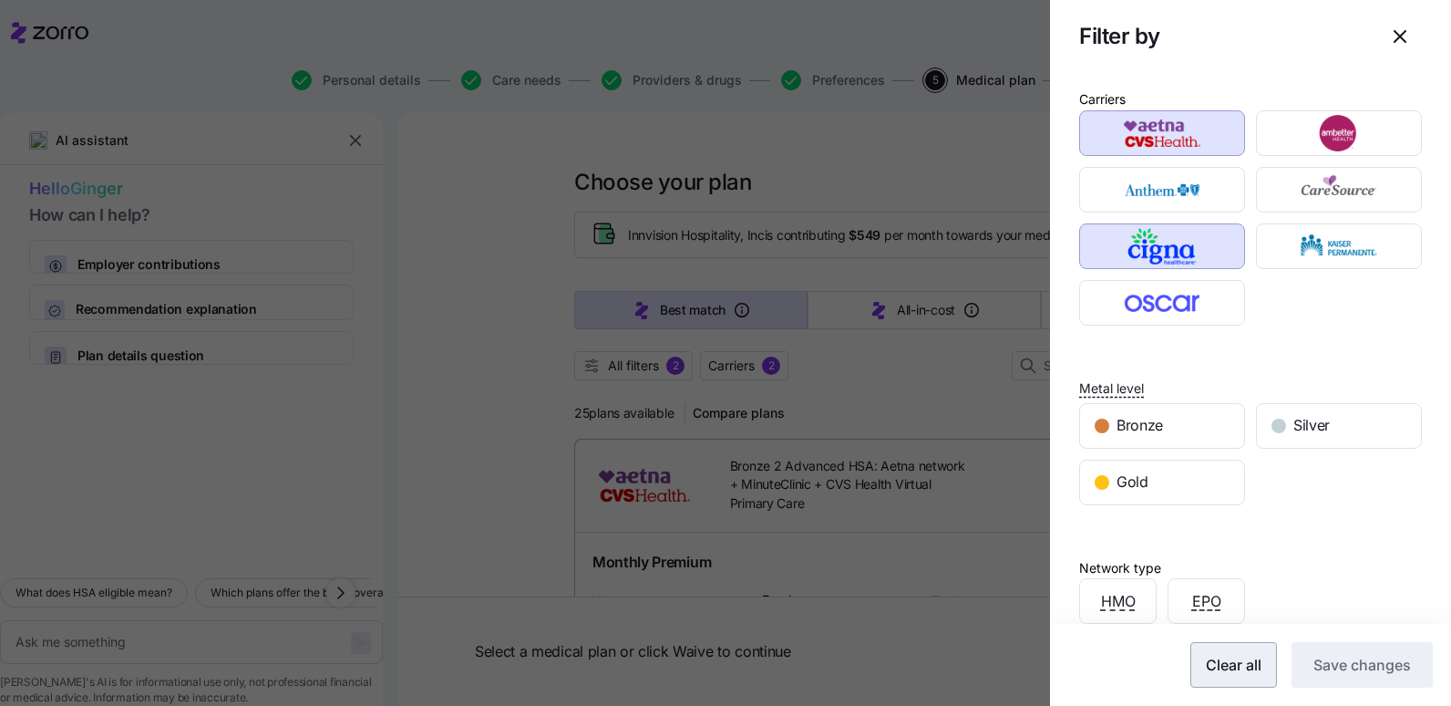
click at [1206, 674] on span "Clear all" at bounding box center [1234, 665] width 56 height 22
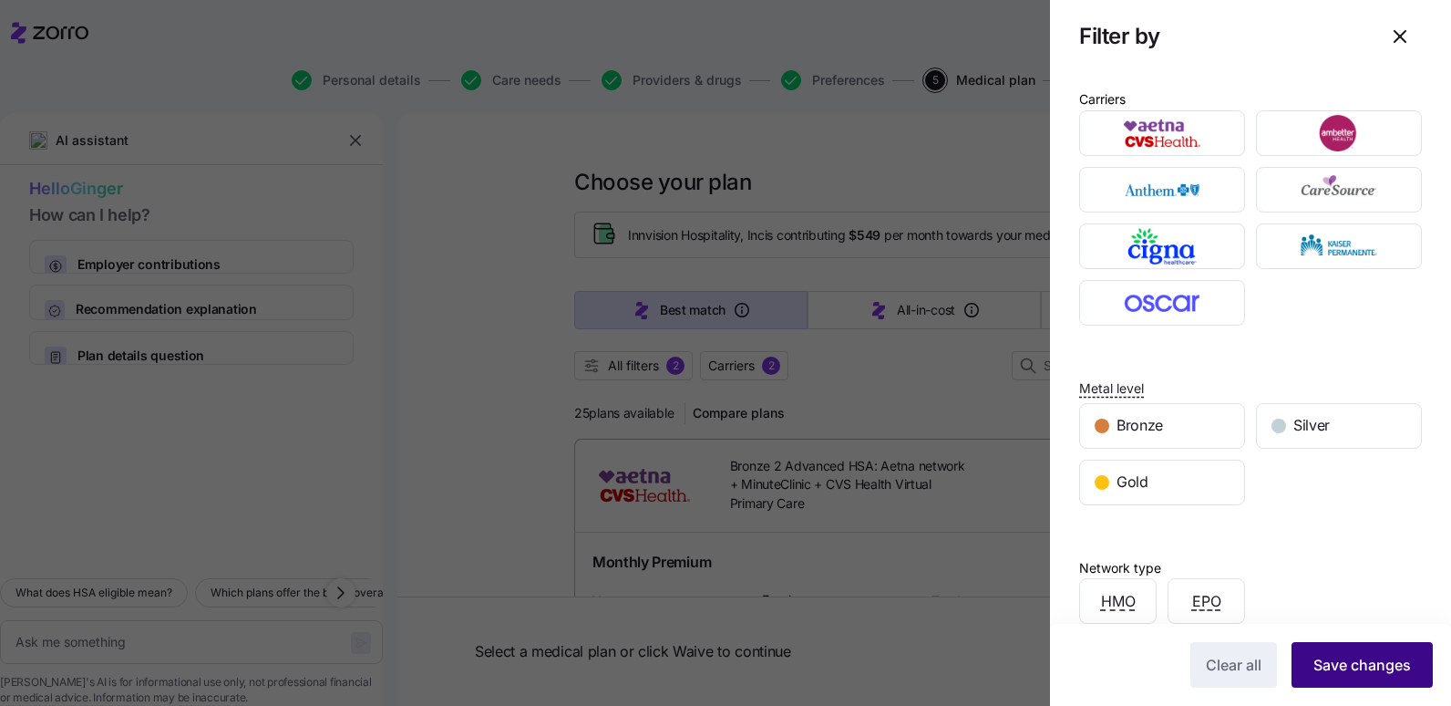
click at [1310, 675] on button "Save changes" at bounding box center [1362, 665] width 141 height 46
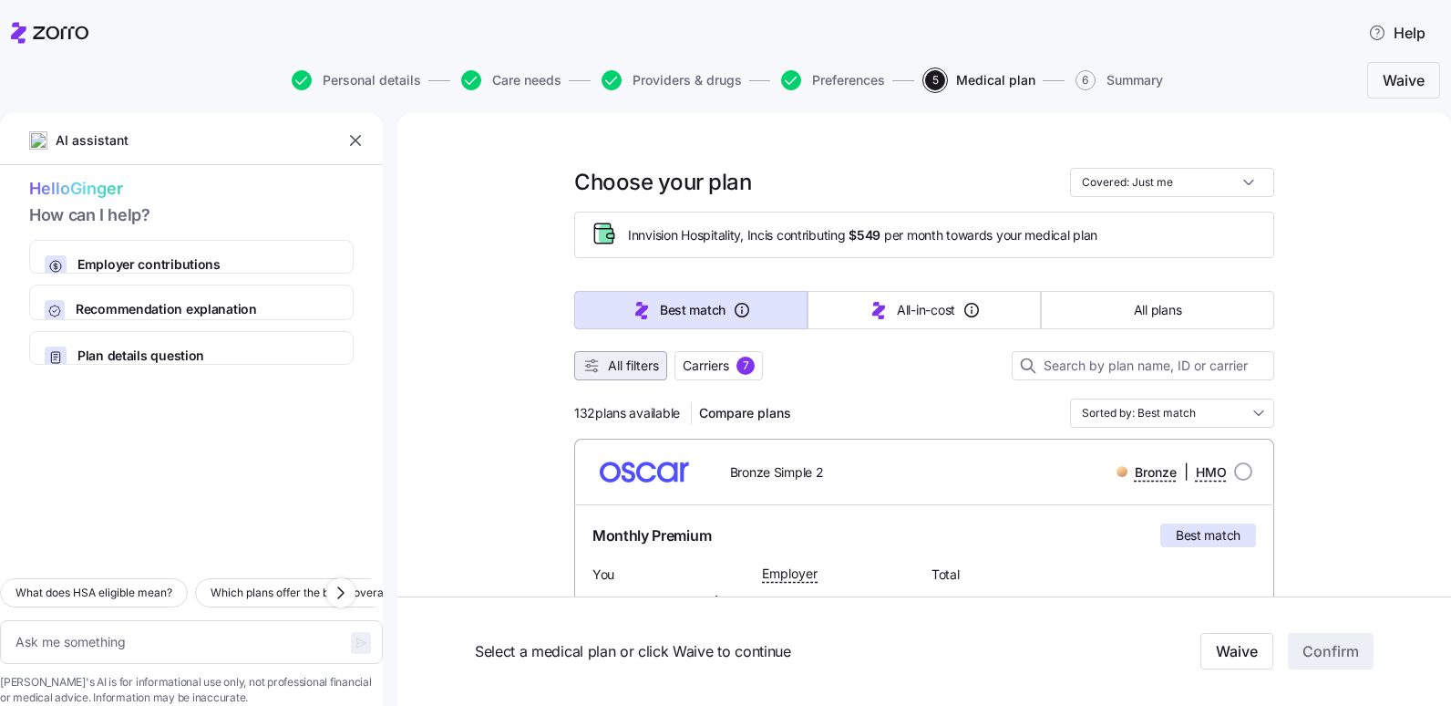
click at [618, 370] on span "All filters" at bounding box center [633, 365] width 51 height 18
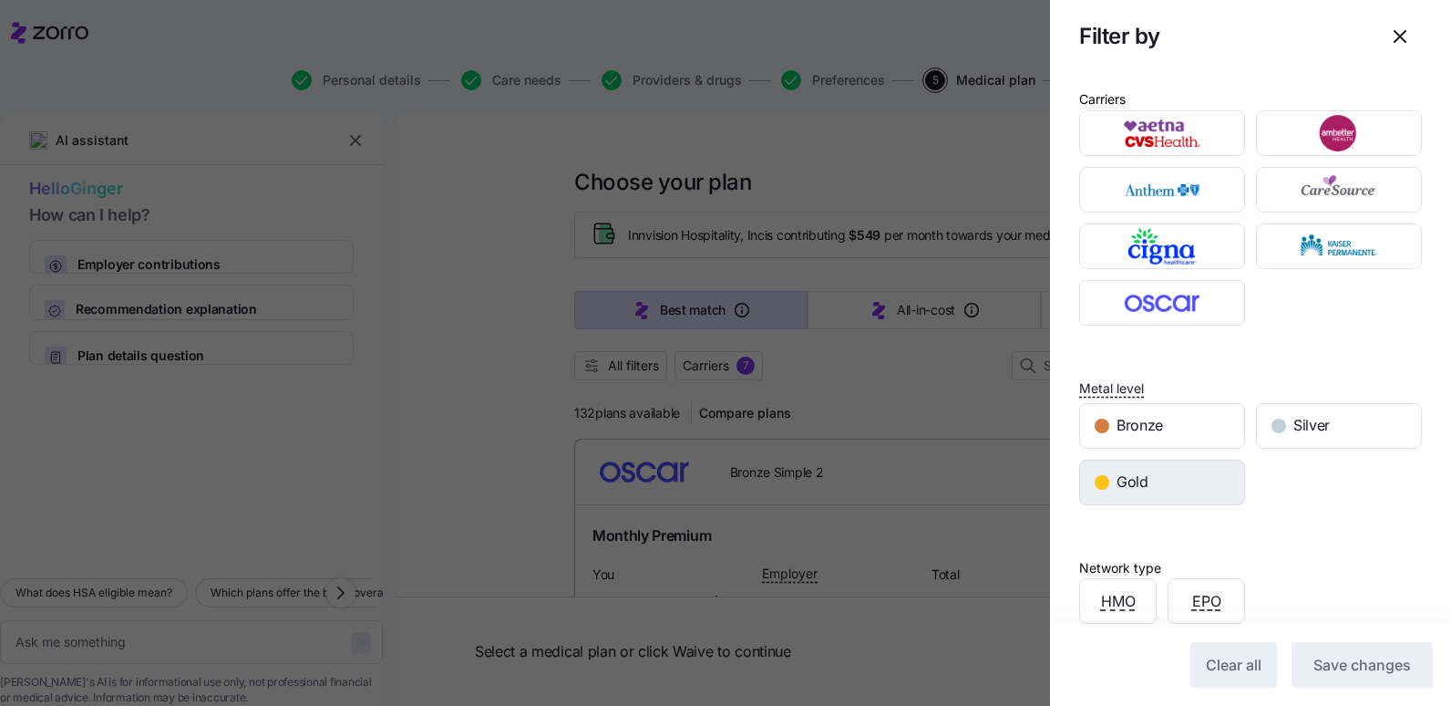
click at [1143, 466] on div "Gold" at bounding box center [1162, 482] width 164 height 44
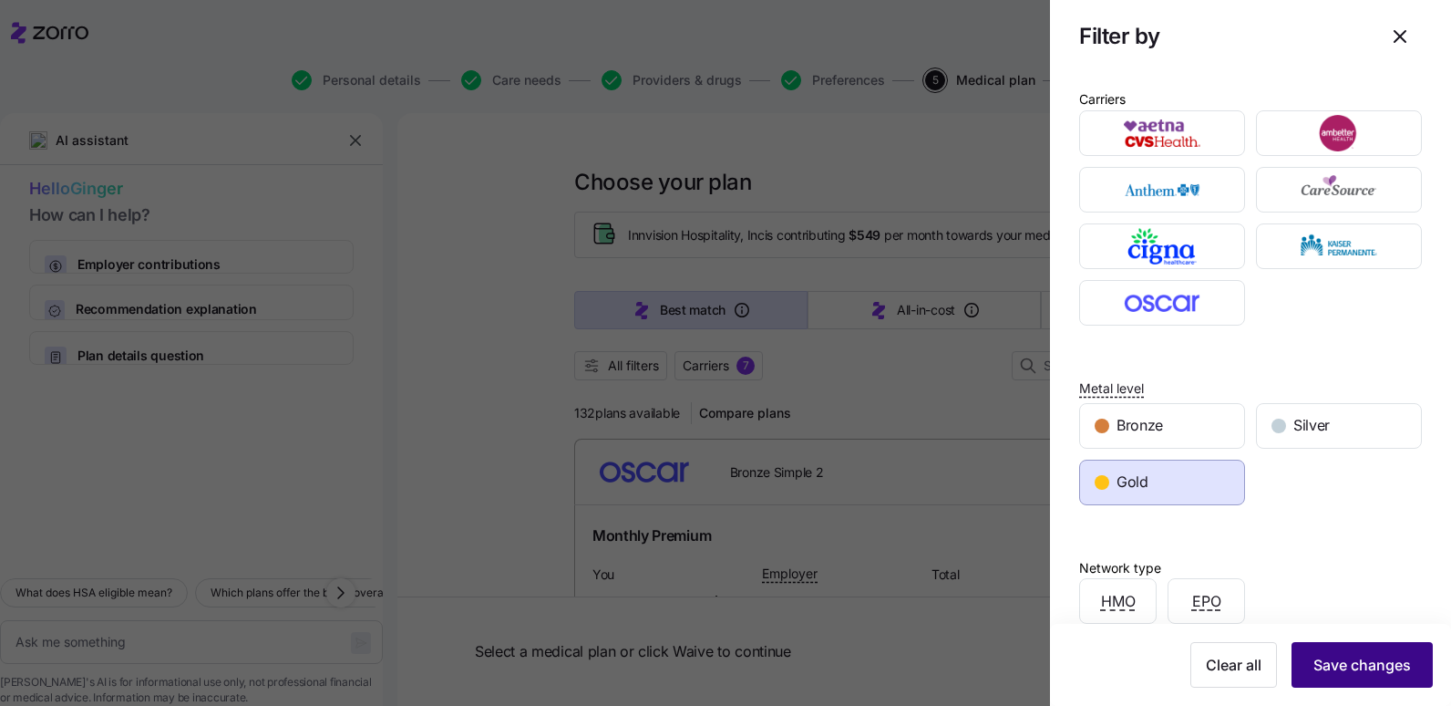
click at [1383, 673] on span "Save changes" at bounding box center [1363, 665] width 98 height 22
type textarea "x"
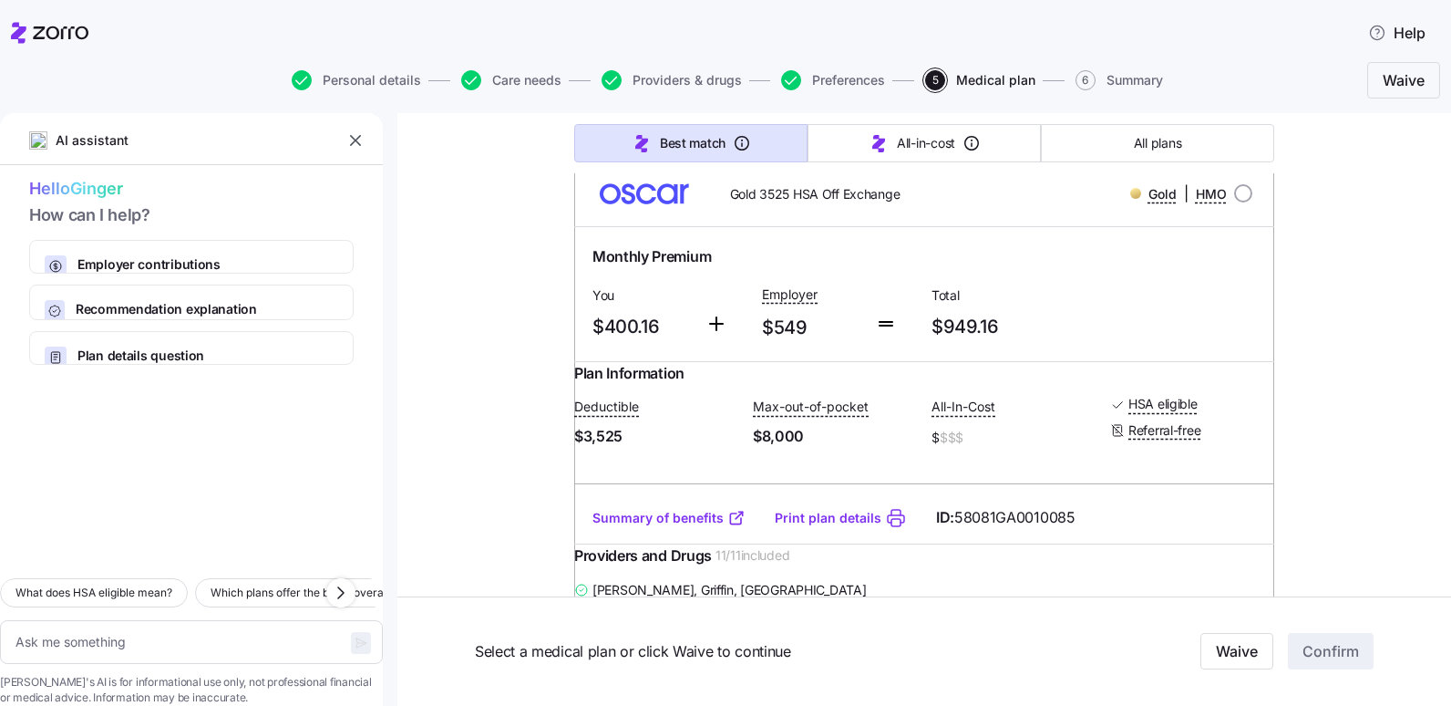
scroll to position [1823, 0]
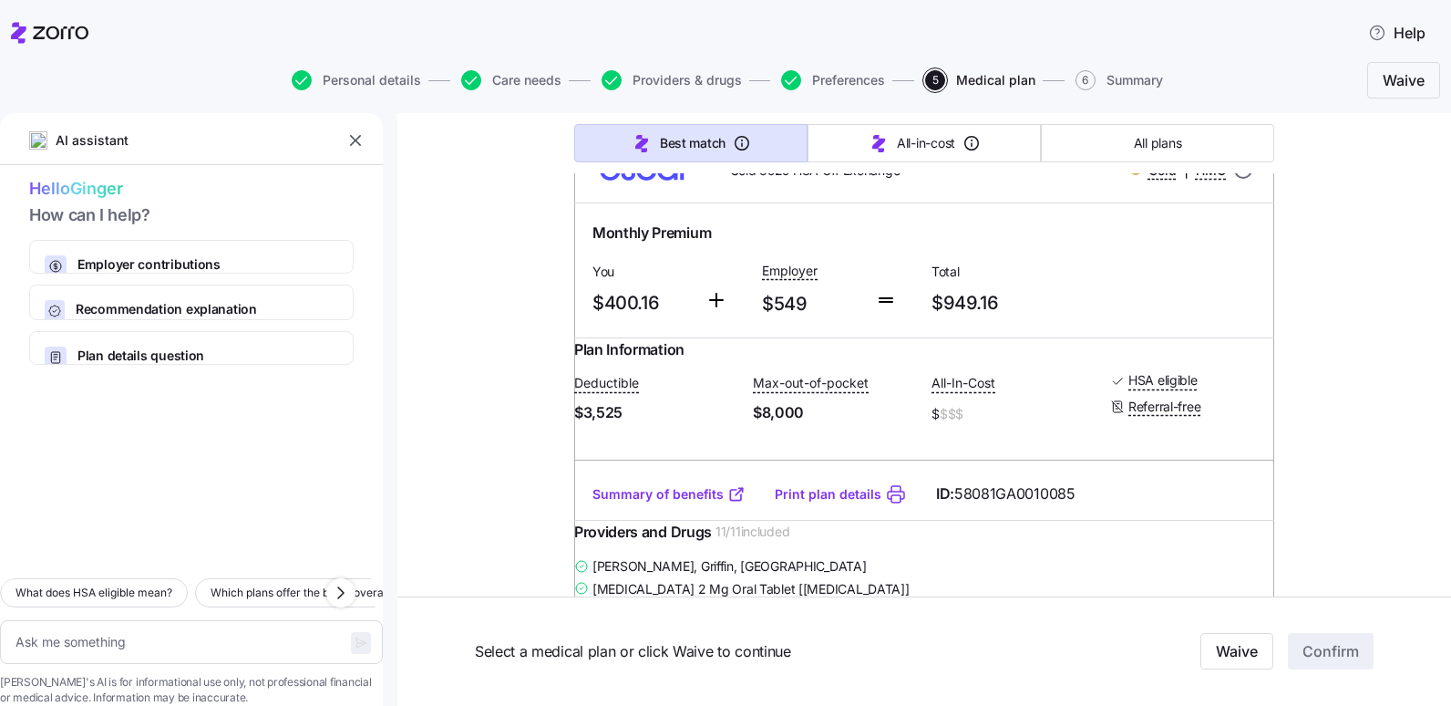
click at [1234, 179] on input "radio" at bounding box center [1243, 169] width 18 height 18
radio input "true"
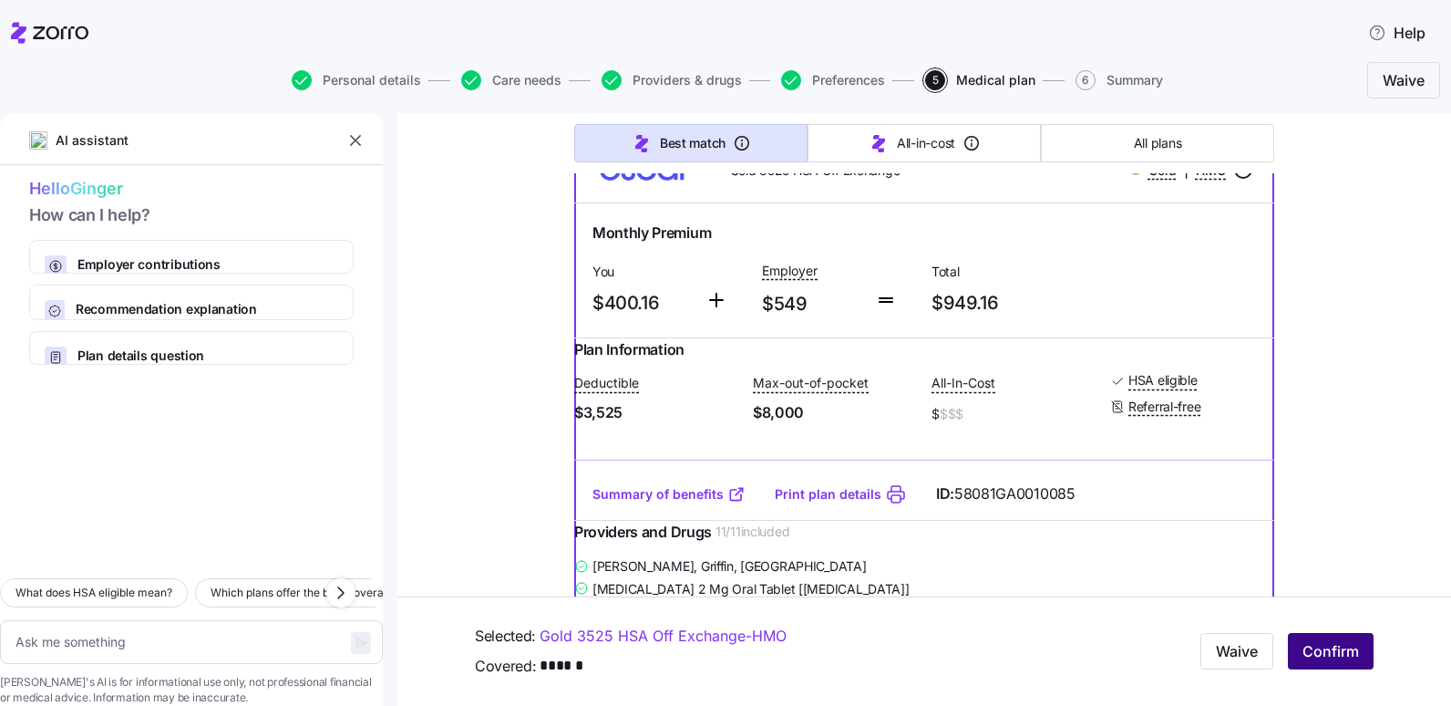
click at [1351, 644] on button "Confirm" at bounding box center [1331, 652] width 86 height 36
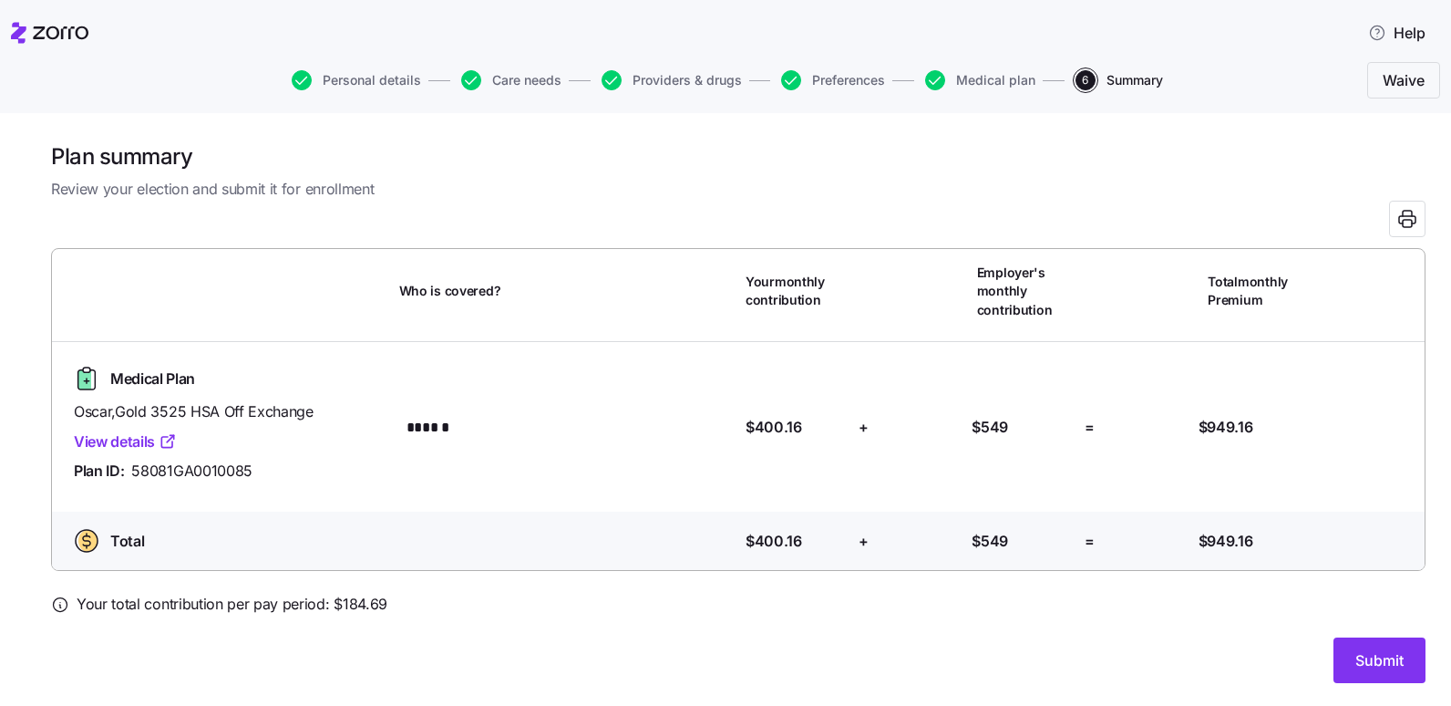
click at [128, 438] on link "View details" at bounding box center [125, 441] width 103 height 23
click at [644, 194] on span "Review your election and submit it for enrollment" at bounding box center [738, 189] width 1375 height 23
click at [980, 78] on span "Medical plan" at bounding box center [995, 80] width 79 height 13
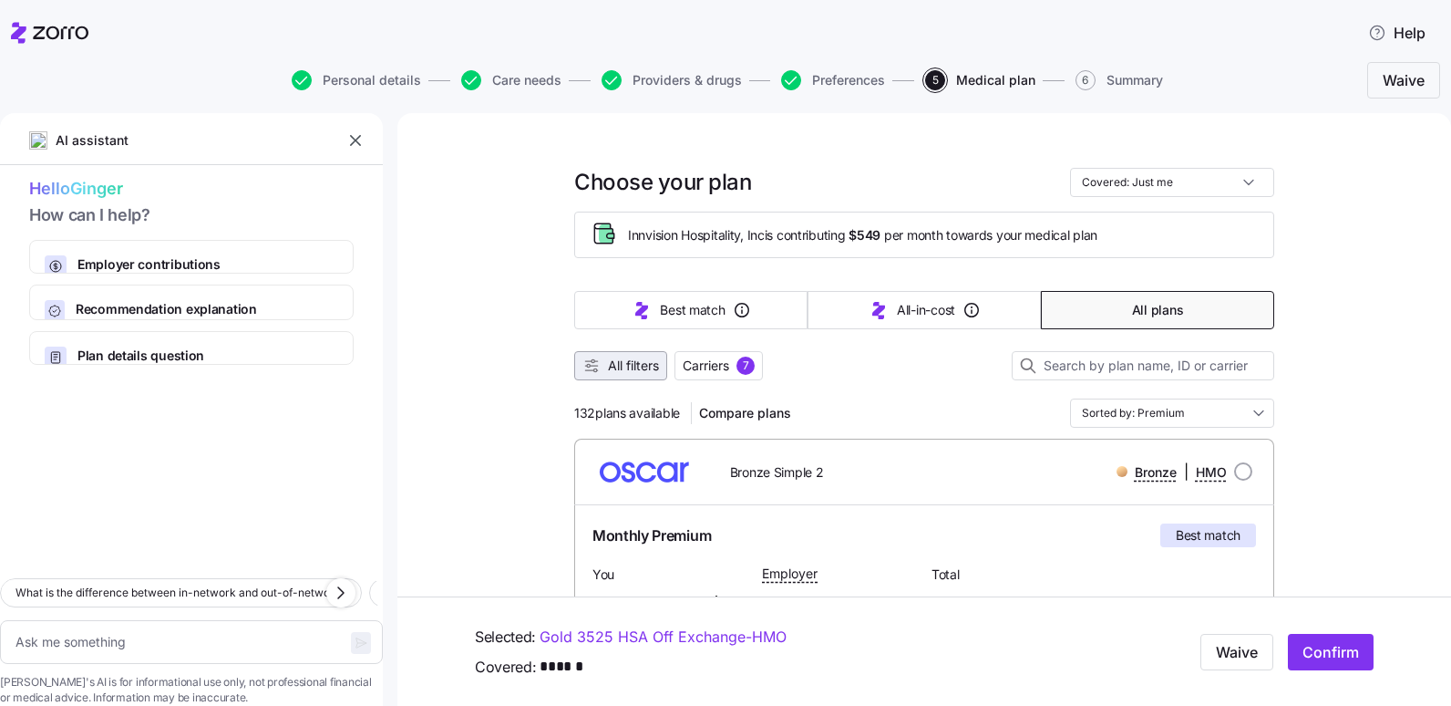
click at [643, 356] on button "All filters" at bounding box center [620, 365] width 93 height 29
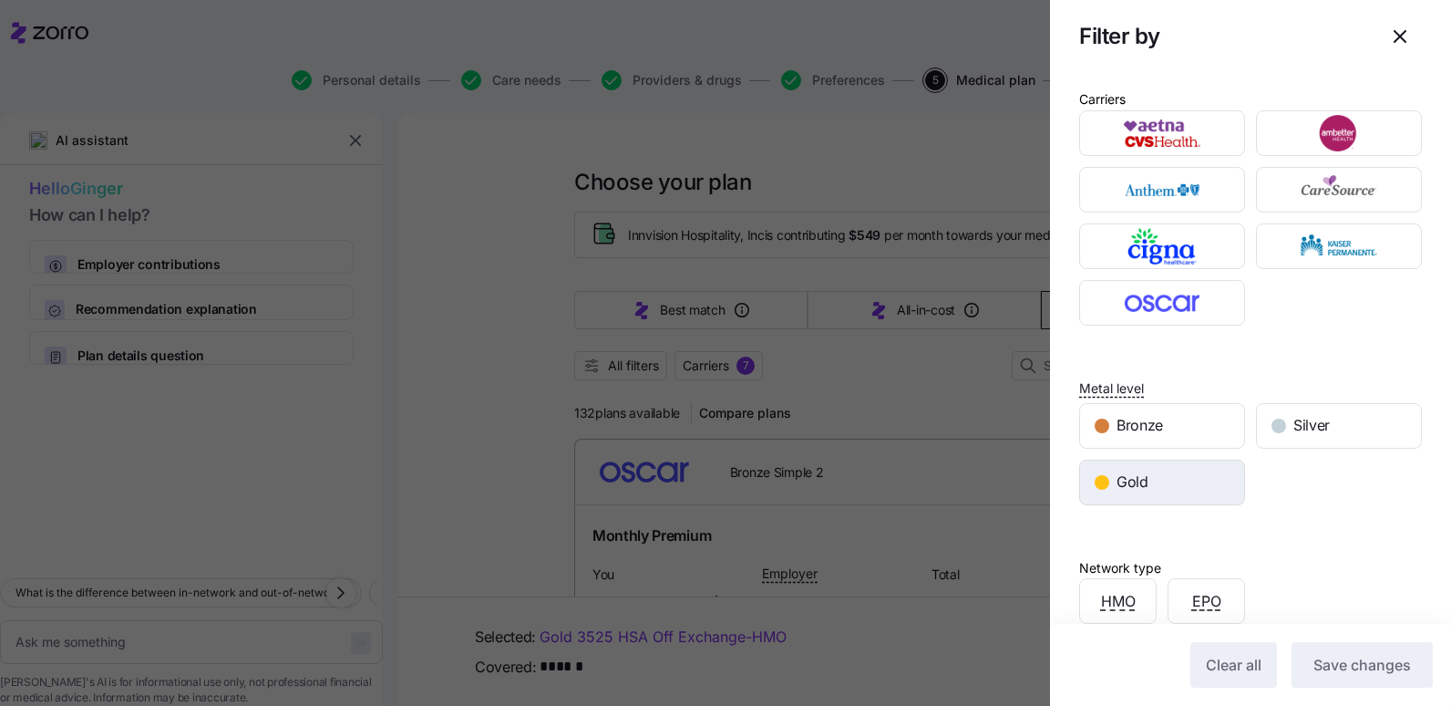
click at [1167, 497] on div "Gold" at bounding box center [1162, 482] width 164 height 44
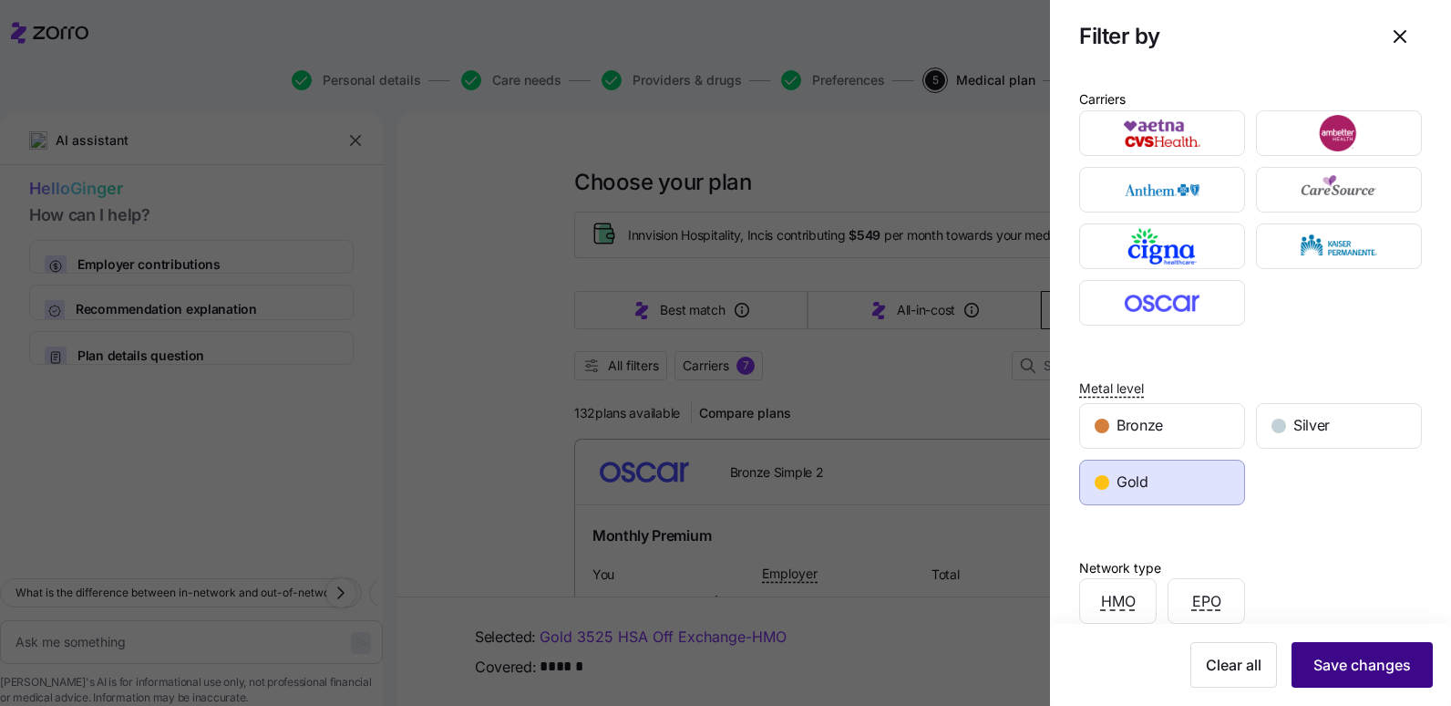
click at [1332, 661] on span "Save changes" at bounding box center [1363, 665] width 98 height 22
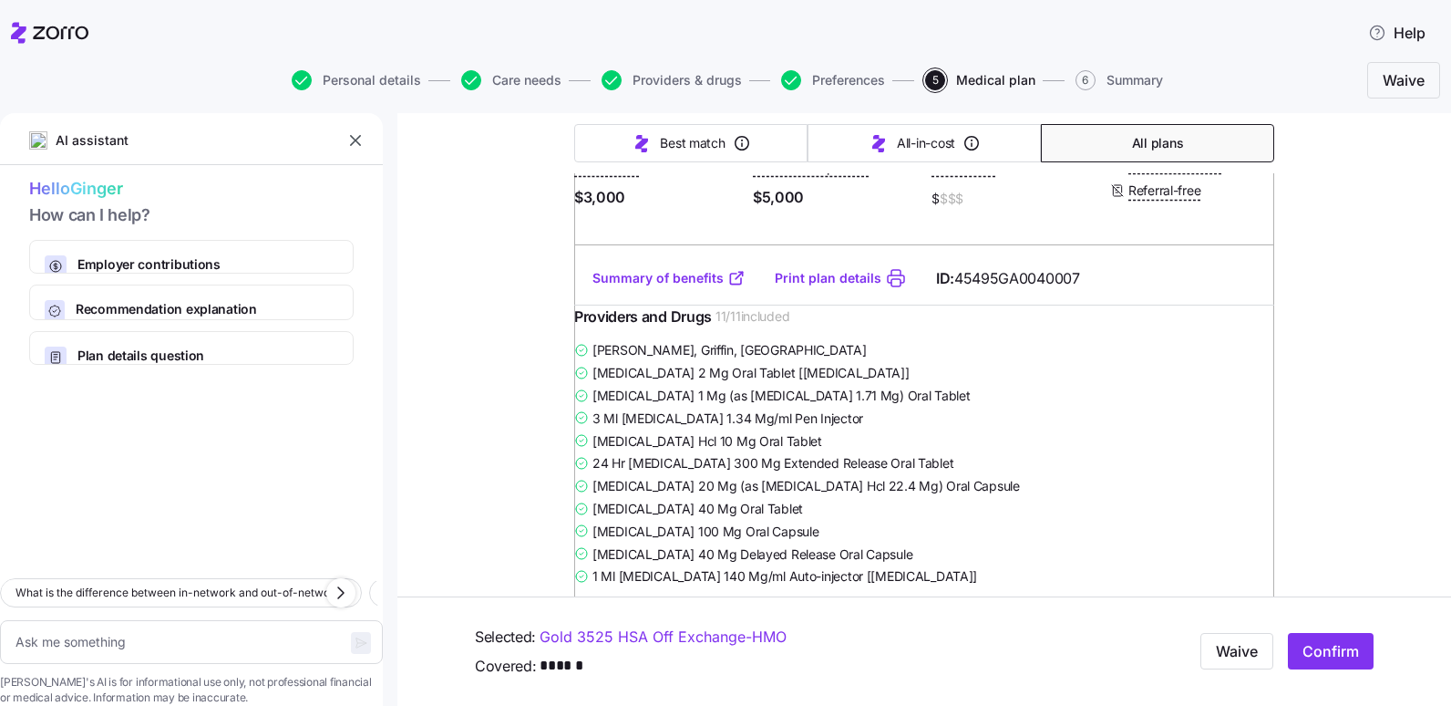
scroll to position [2708, 0]
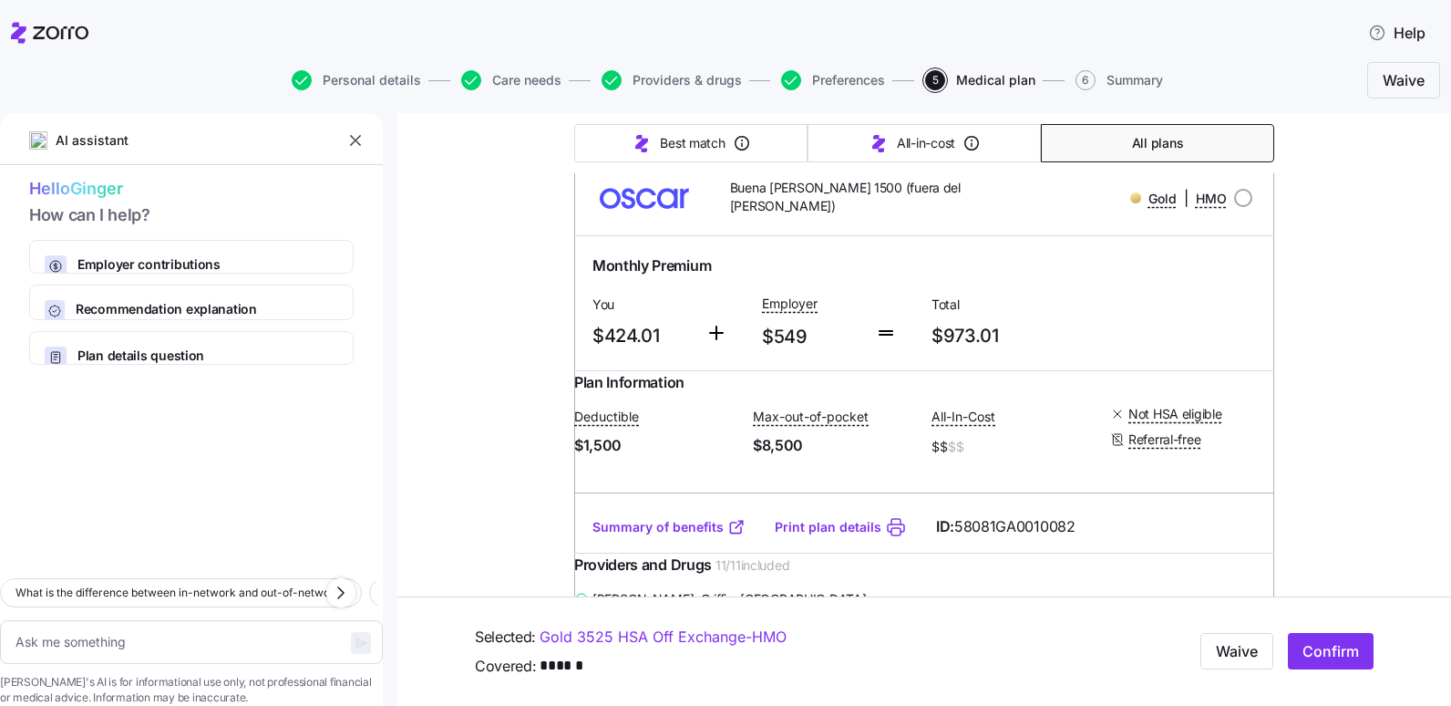
type textarea "x"
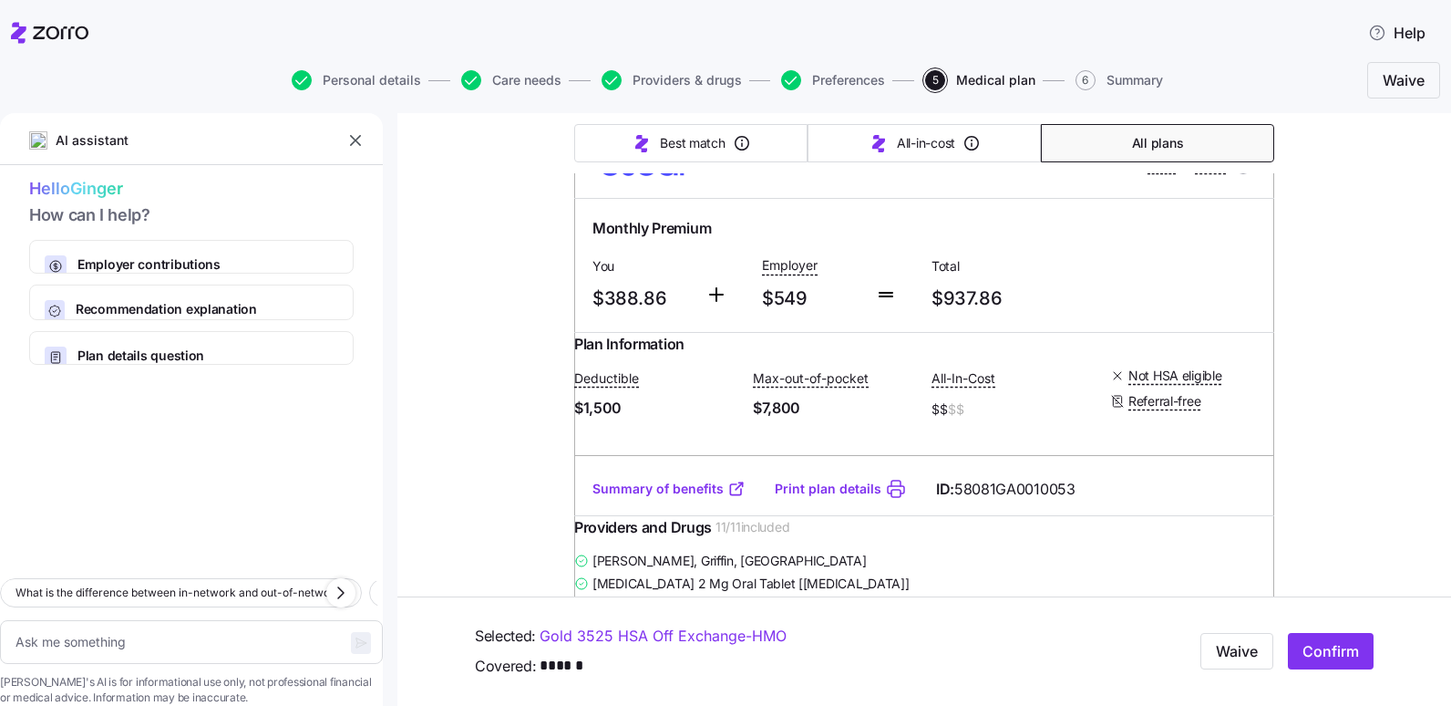
scroll to position [976, 0]
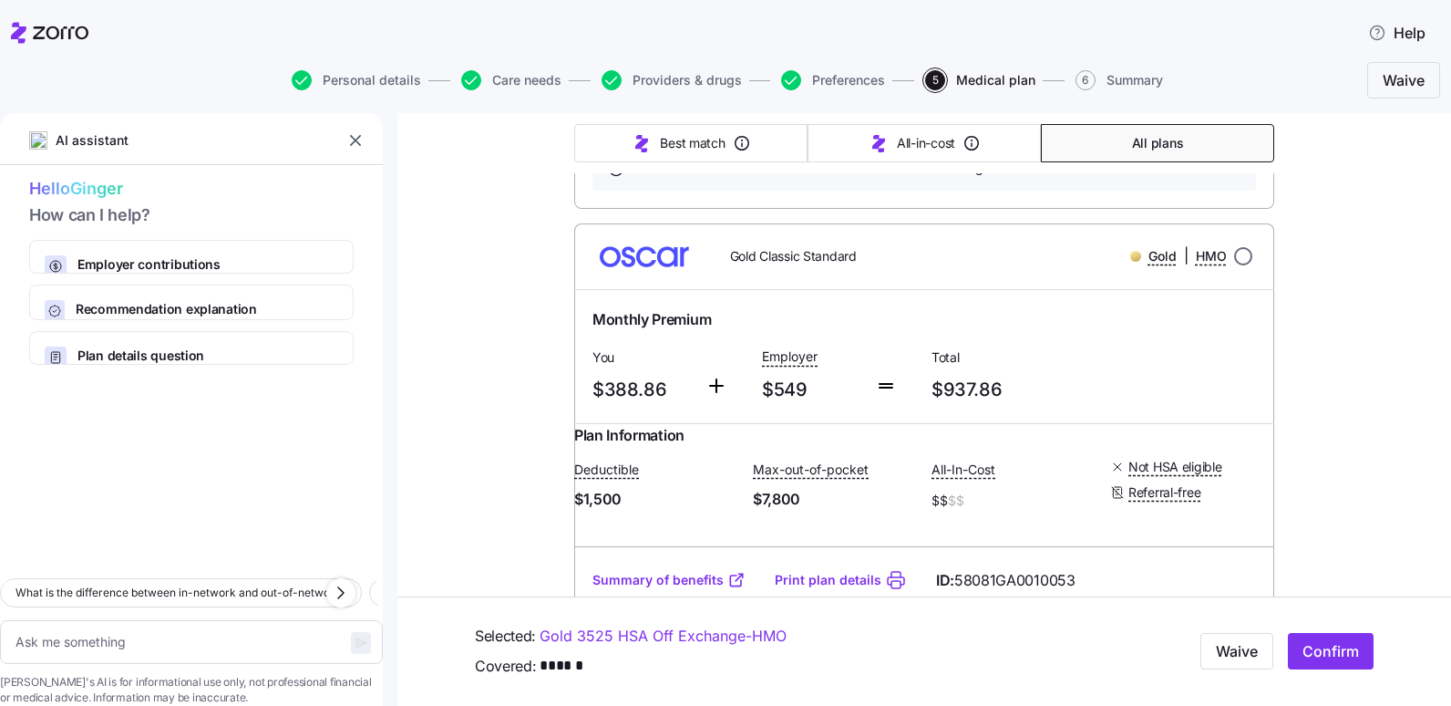
click at [1234, 265] on input "radio" at bounding box center [1243, 256] width 18 height 18
radio input "true"
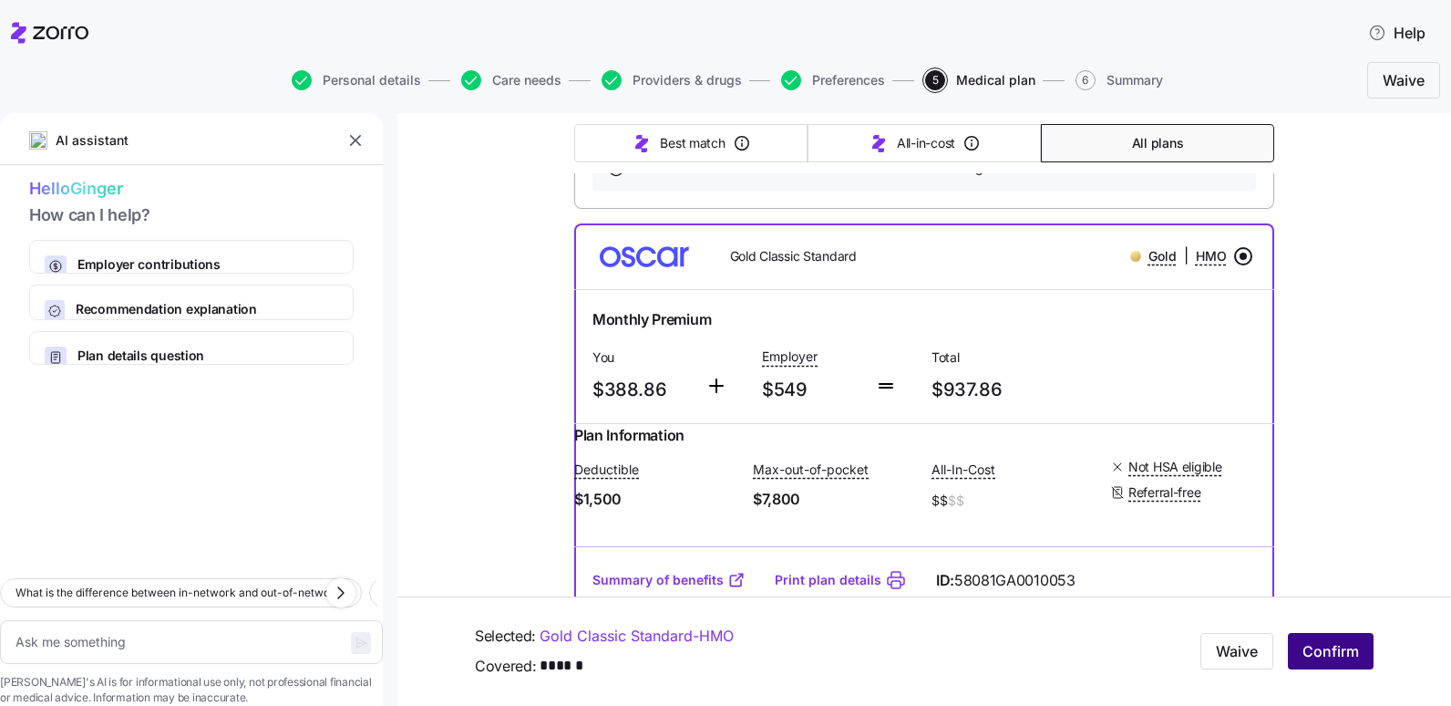
click at [1334, 653] on span "Confirm" at bounding box center [1331, 652] width 57 height 22
type textarea "x"
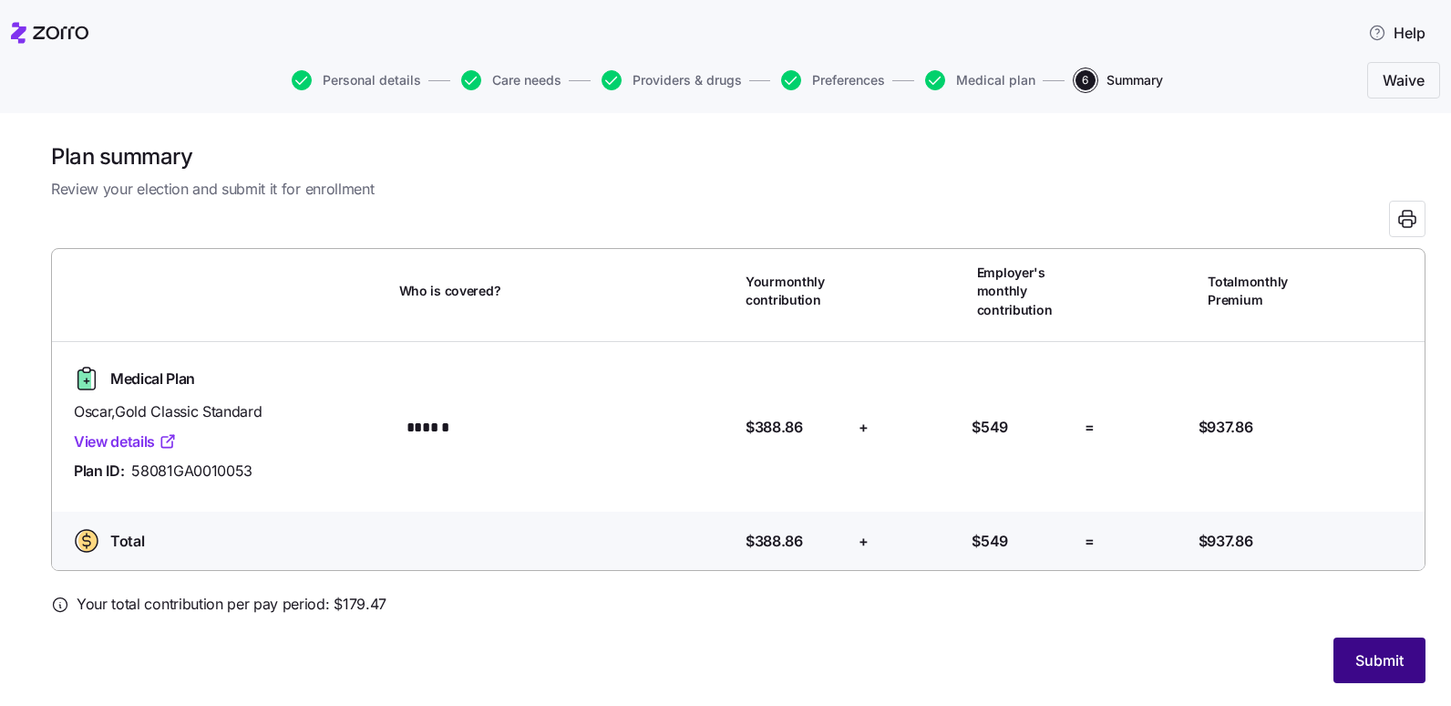
click at [1365, 650] on span "Submit" at bounding box center [1380, 660] width 48 height 22
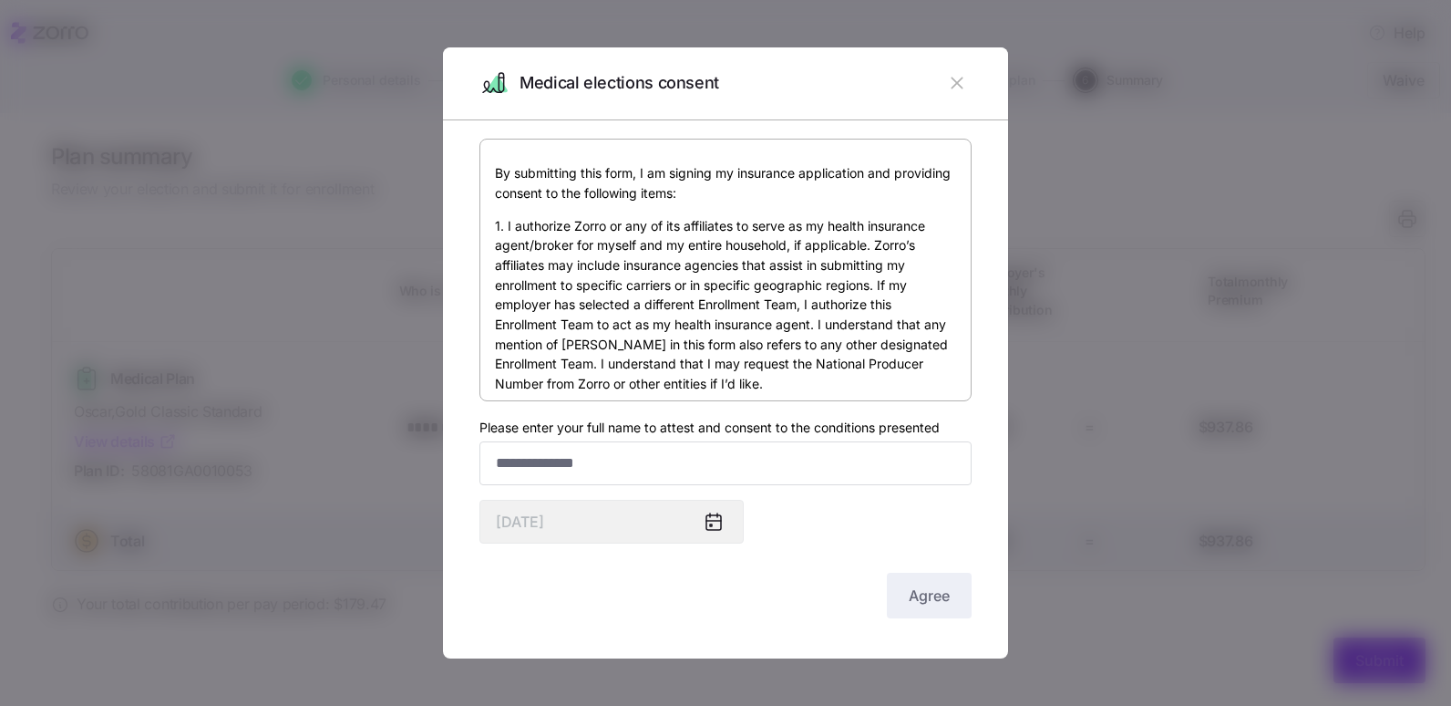
drag, startPoint x: 703, startPoint y: 438, endPoint x: 702, endPoint y: 428, distance: 9.2
click at [702, 428] on div "Please enter your full name to attest and consent to the conditions presented" at bounding box center [725, 450] width 492 height 69
drag, startPoint x: 702, startPoint y: 428, endPoint x: 668, endPoint y: 449, distance: 39.7
click at [668, 449] on input "Please enter your full name to attest and consent to the conditions presented" at bounding box center [725, 463] width 492 height 44
type input "*"
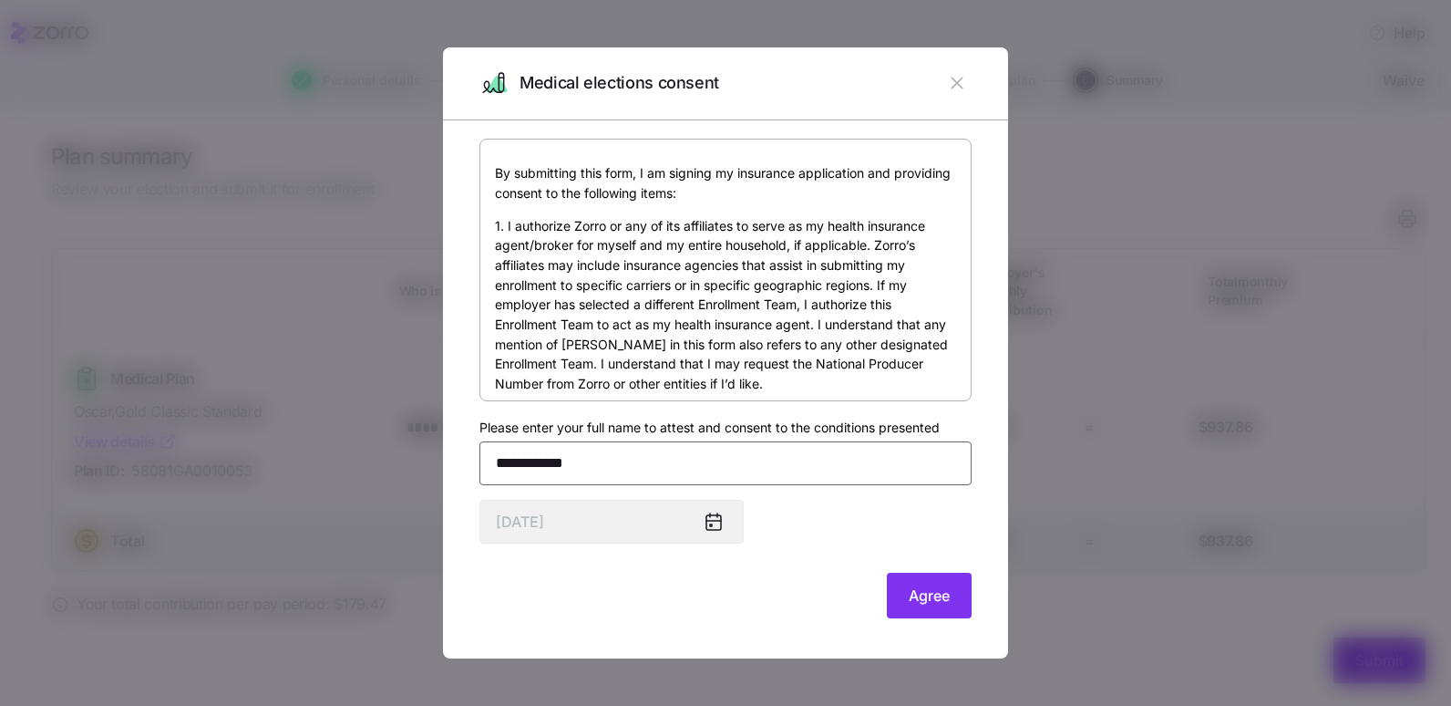
type input "**********"
click at [936, 586] on span "Agree" at bounding box center [929, 595] width 41 height 22
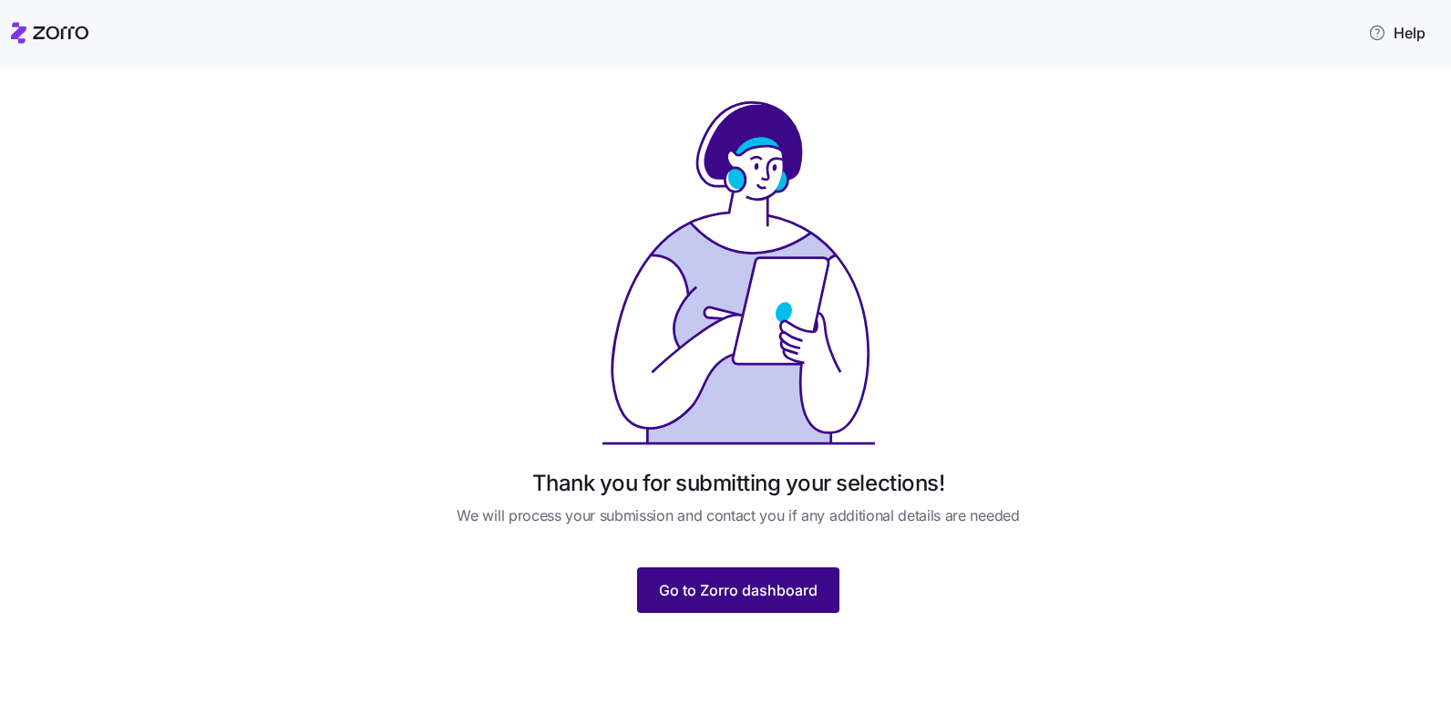
click at [767, 590] on span "Go to Zorro dashboard" at bounding box center [738, 590] width 159 height 22
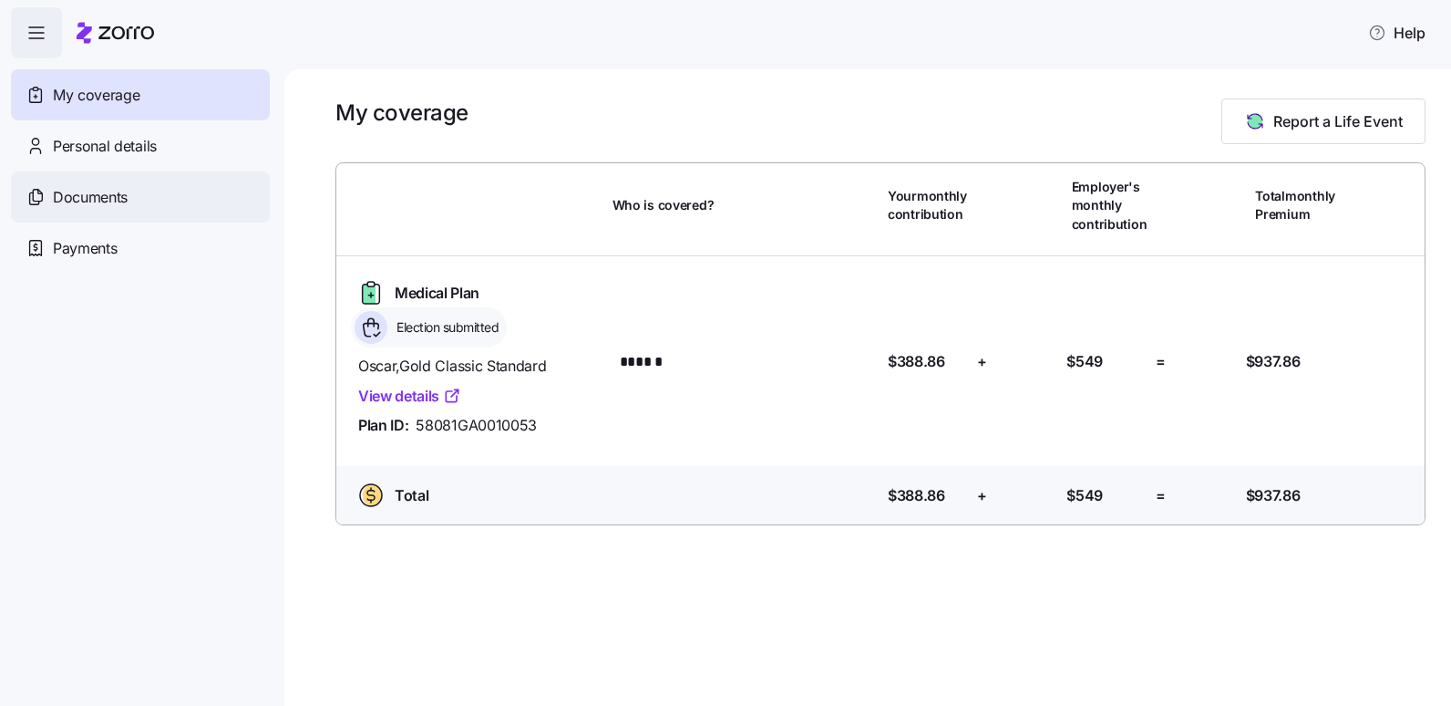
click at [88, 199] on span "Documents" at bounding box center [90, 197] width 75 height 23
